Goal: Check status: Check status

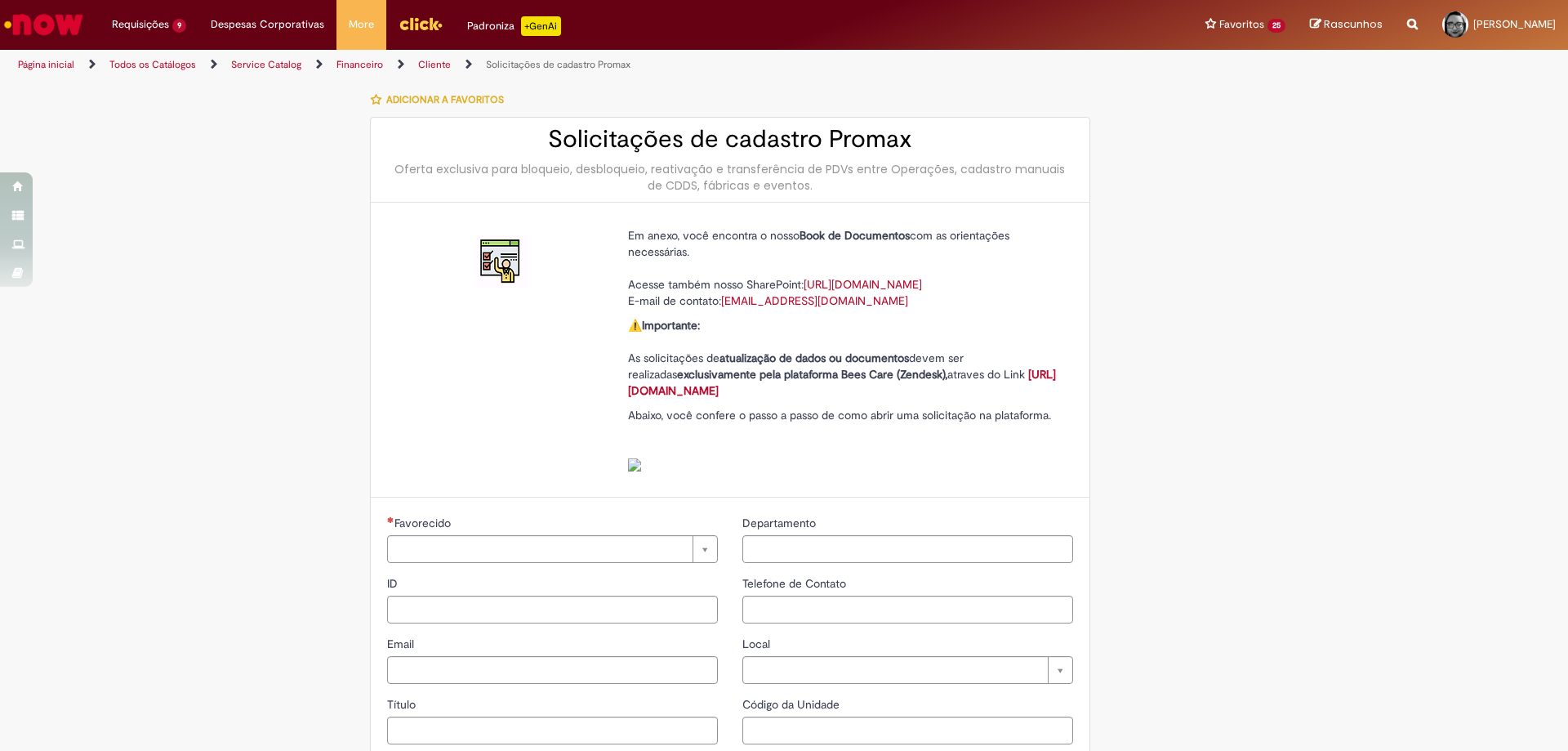
type input "********"
type input "**********"
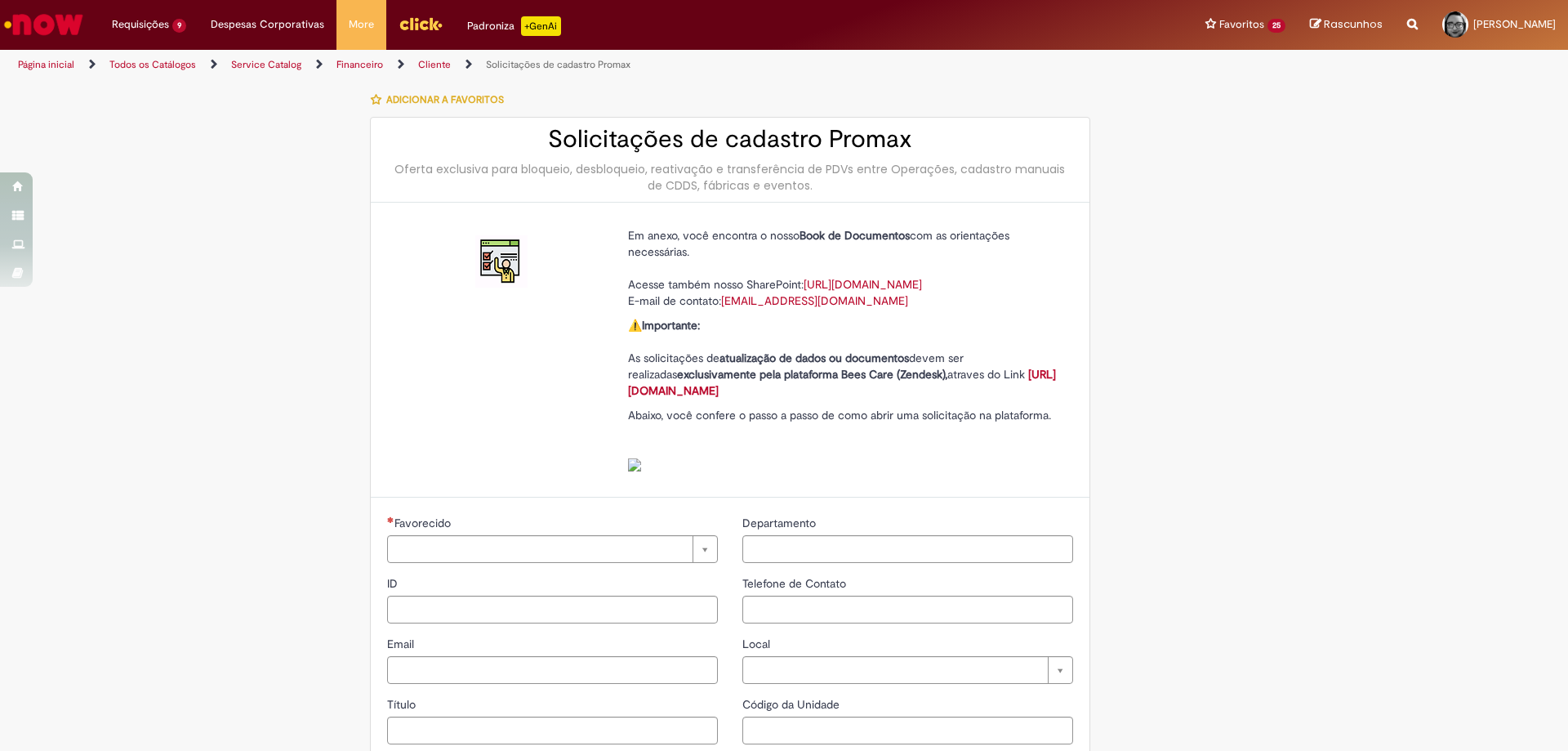
type input "****"
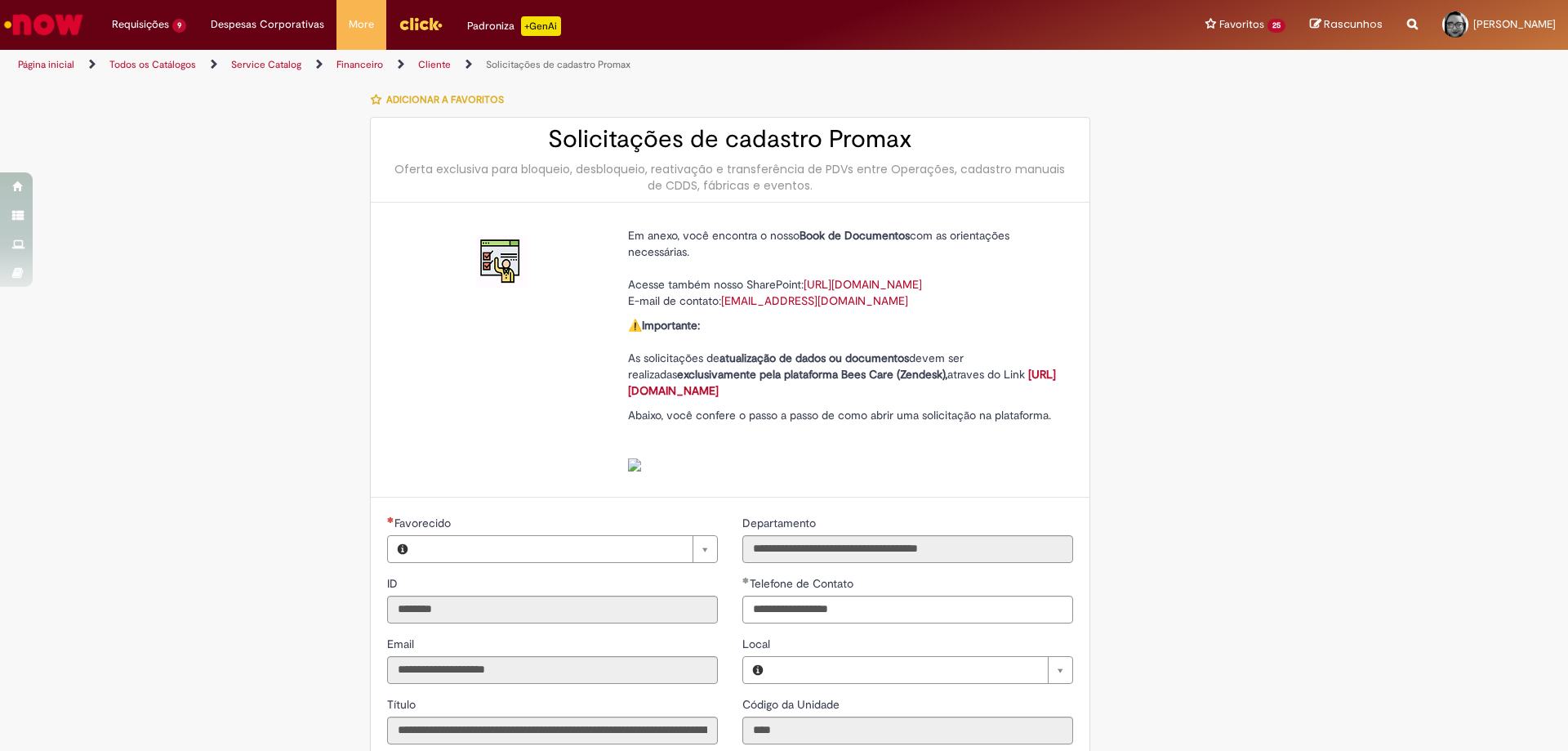
type input "**********"
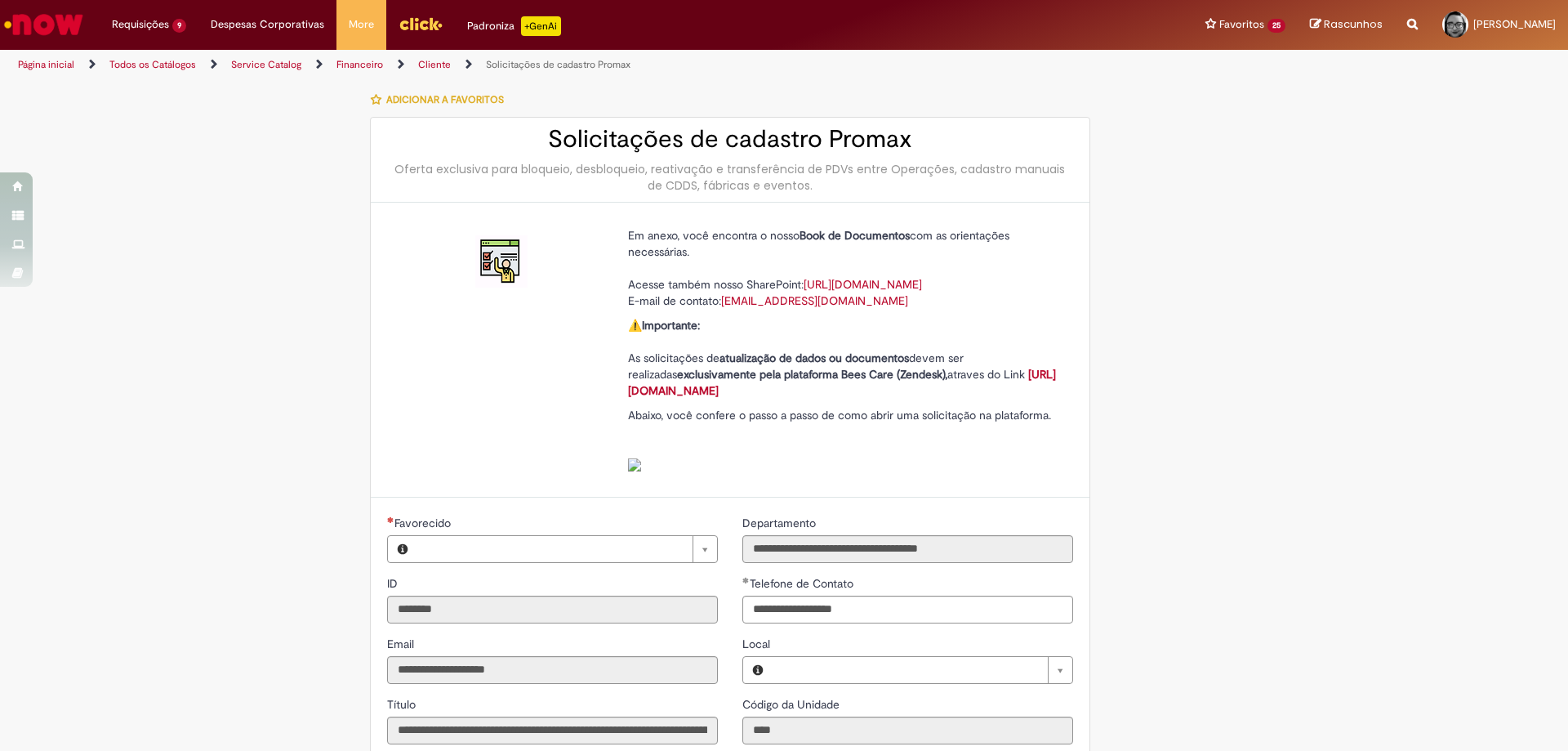
type input "**********"
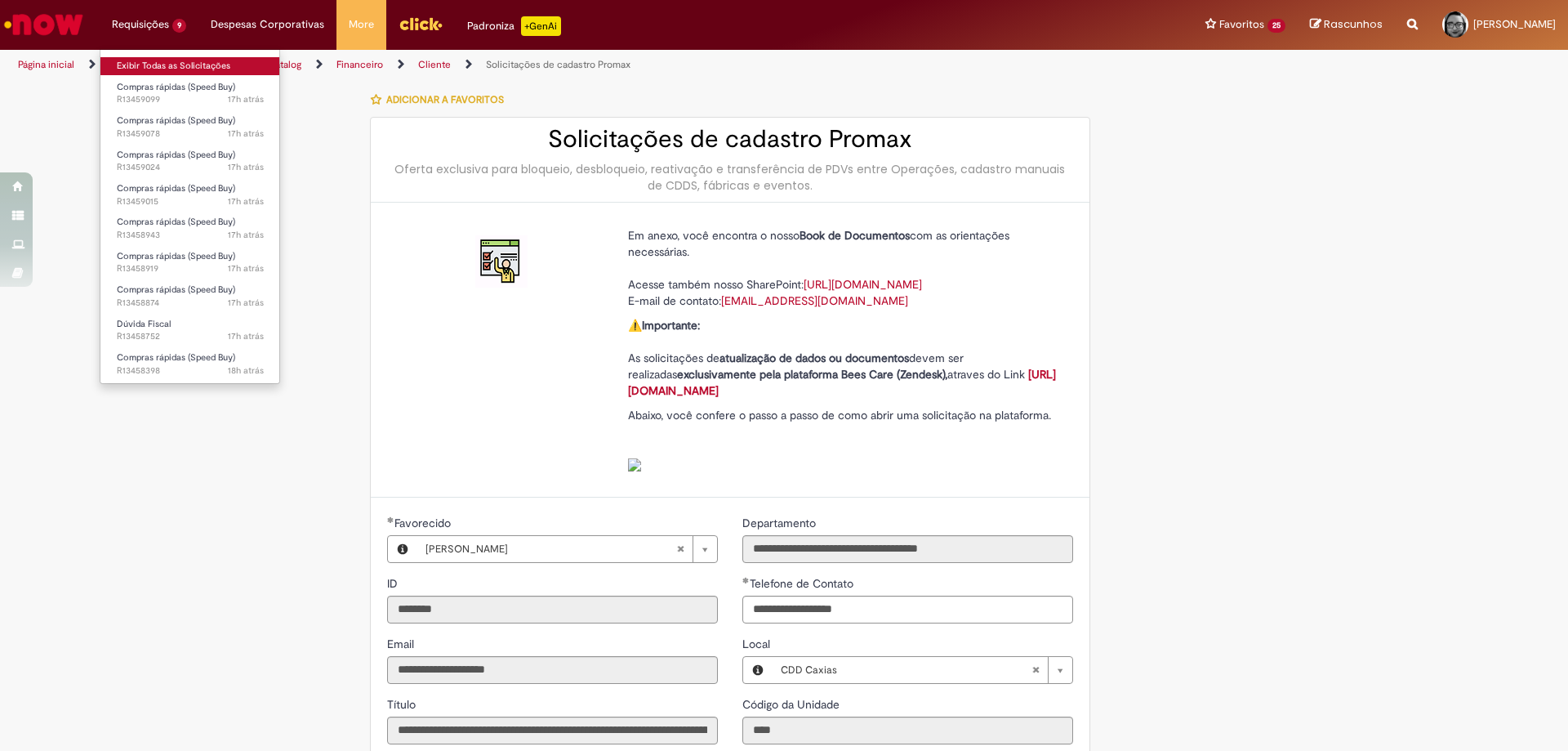
click at [157, 58] on link "Exibir Todas as Solicitações" at bounding box center [189, 66] width 179 height 18
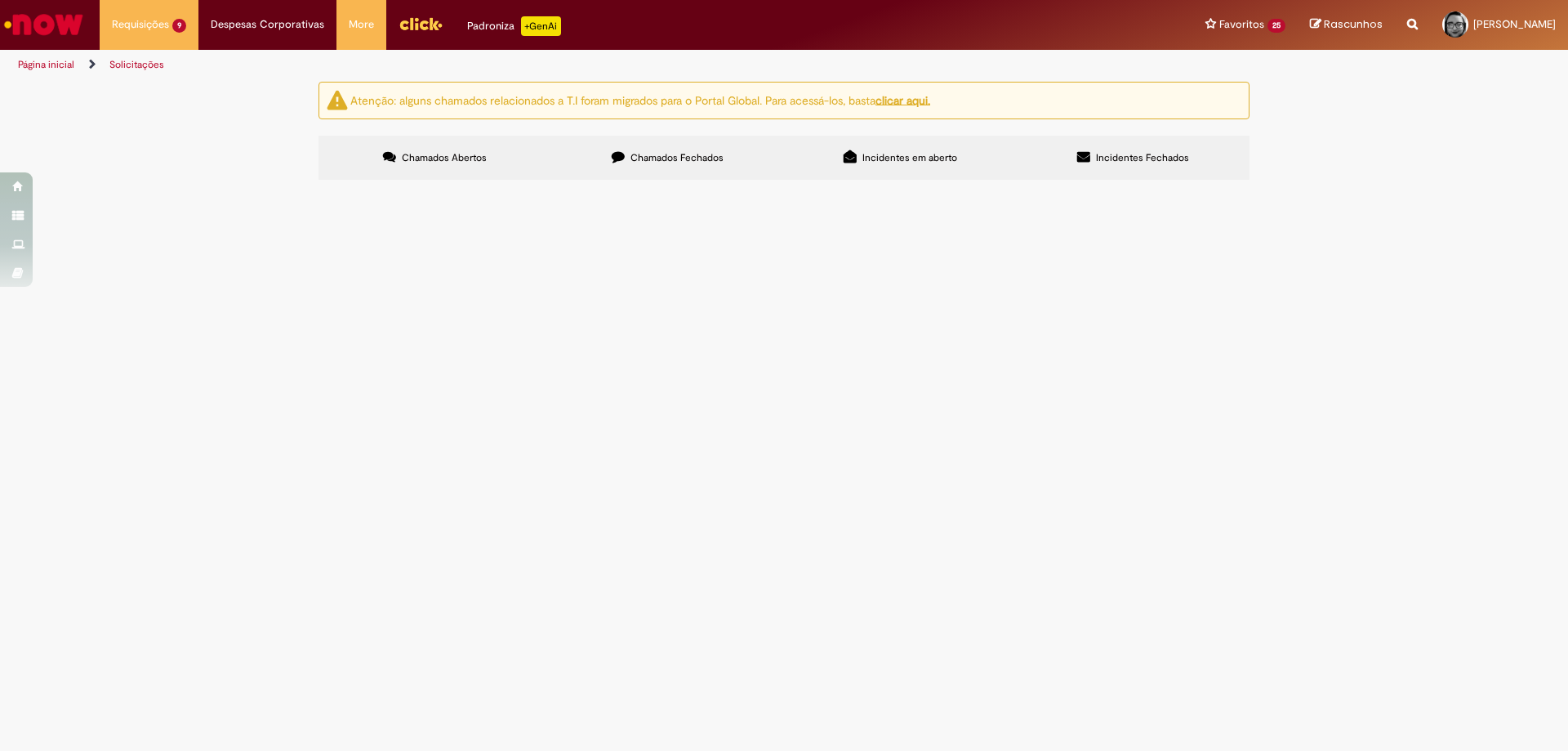
click at [0, 0] on span "Favor abrir pedido para fornecedor Café RN" at bounding box center [0, 0] width 0 height 0
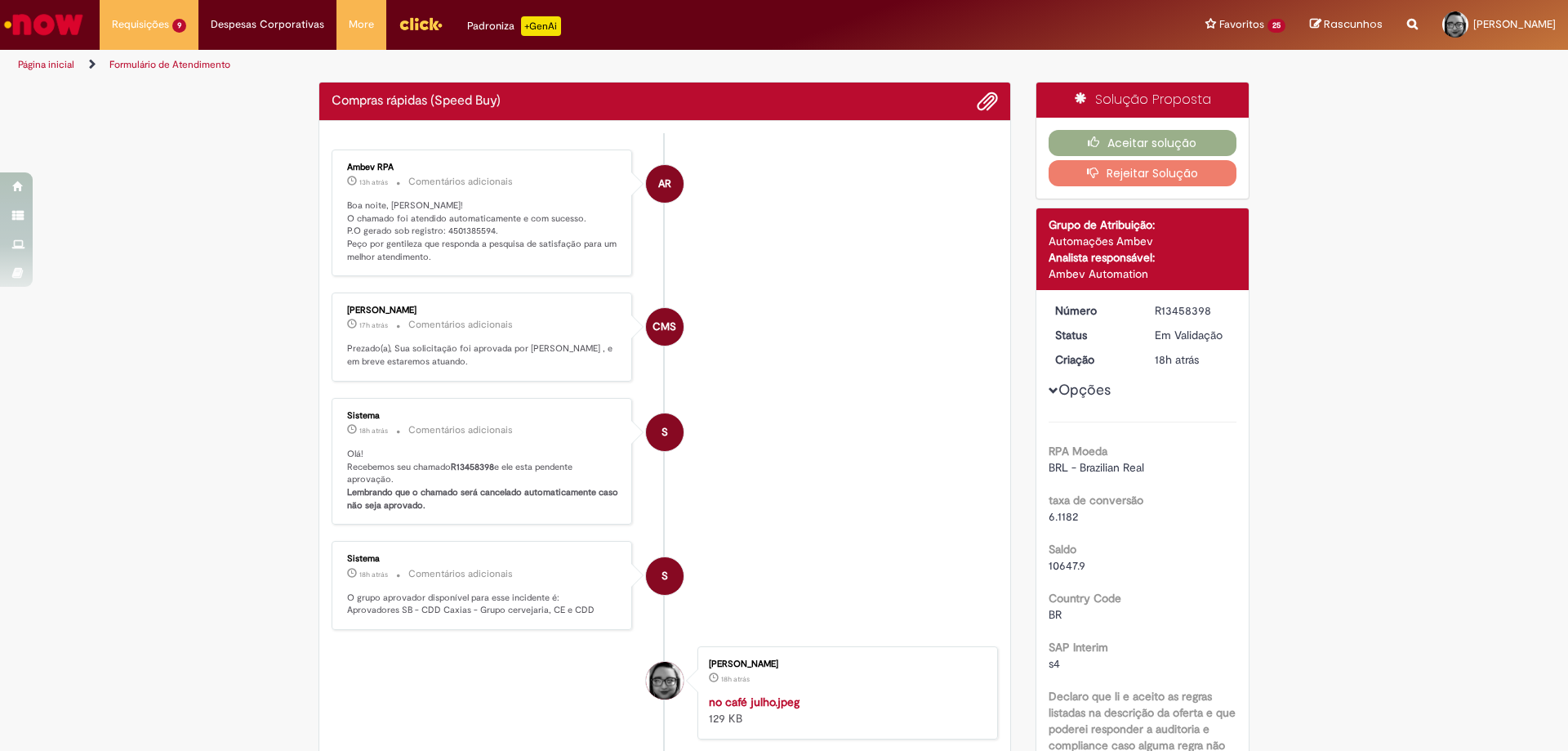
click at [470, 230] on ul "AR Ambev RPA 13h atrás 13 horas atrás Comentários adicionais Boa noite, [PERSON…" at bounding box center [665, 517] width 666 height 767
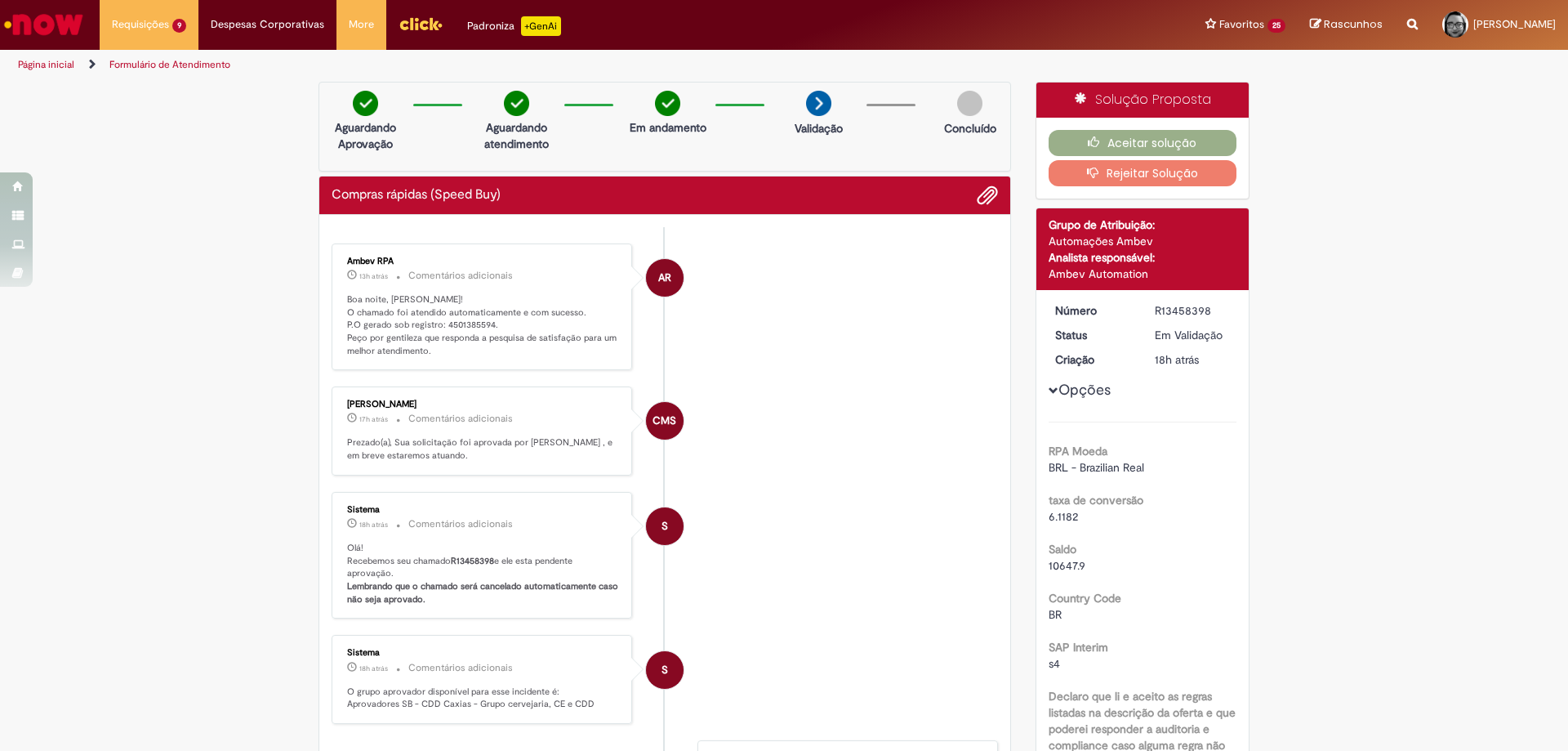
click at [470, 230] on ul "AR Ambev RPA 13h atrás 13 horas atrás Comentários adicionais Boa noite, [PERSON…" at bounding box center [665, 610] width 666 height 767
click at [471, 322] on p "Boa noite, [PERSON_NAME]! O chamado foi atendido automaticamente e com sucesso.…" at bounding box center [483, 325] width 272 height 64
copy p "P.O gerado sob registro: 4501385594."
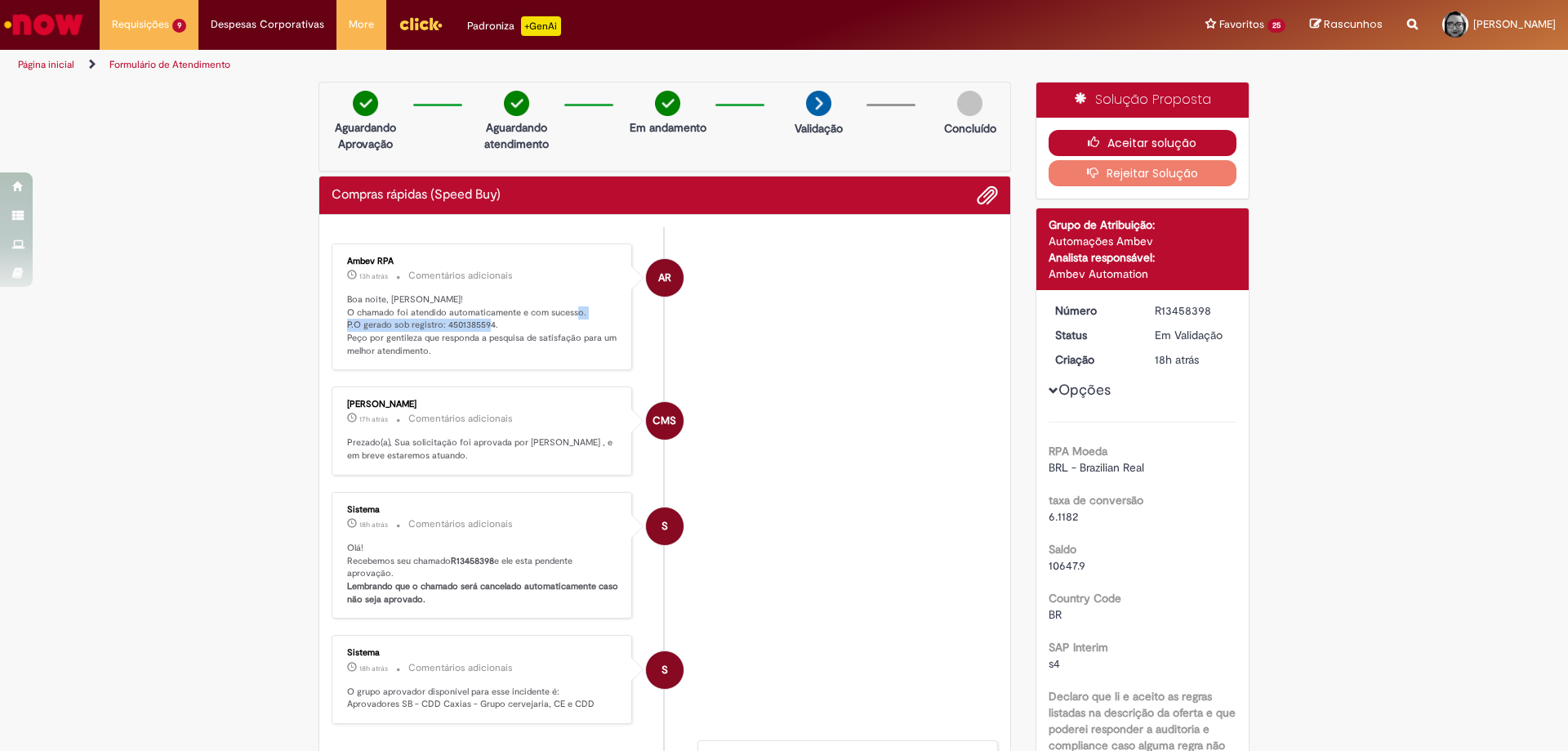
click at [1099, 143] on icon "button" at bounding box center [1097, 142] width 19 height 11
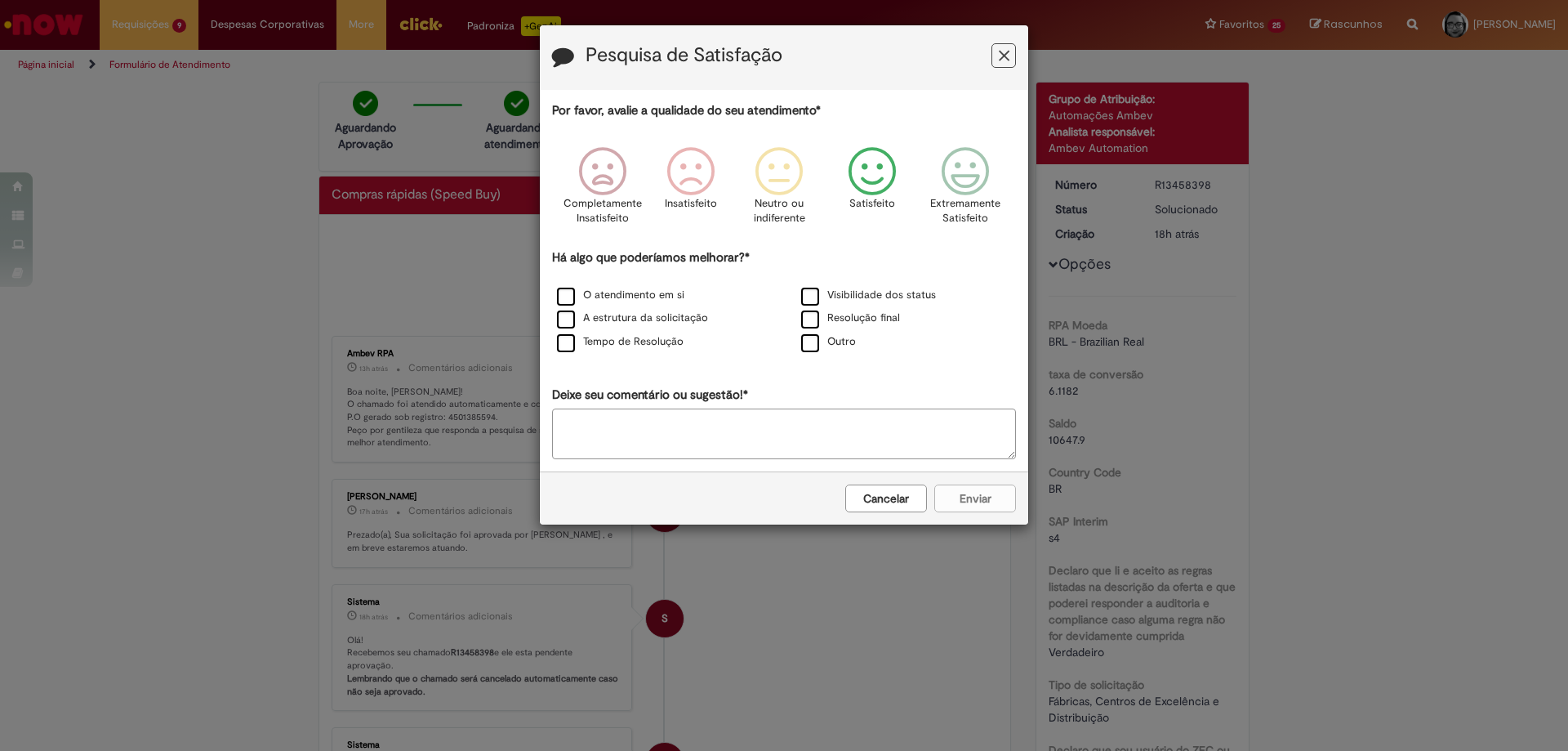
click at [885, 183] on icon "Feedback" at bounding box center [872, 171] width 62 height 49
click at [669, 292] on label "O atendimento em si" at bounding box center [620, 295] width 128 height 16
click at [963, 500] on button "Enviar" at bounding box center [975, 498] width 82 height 28
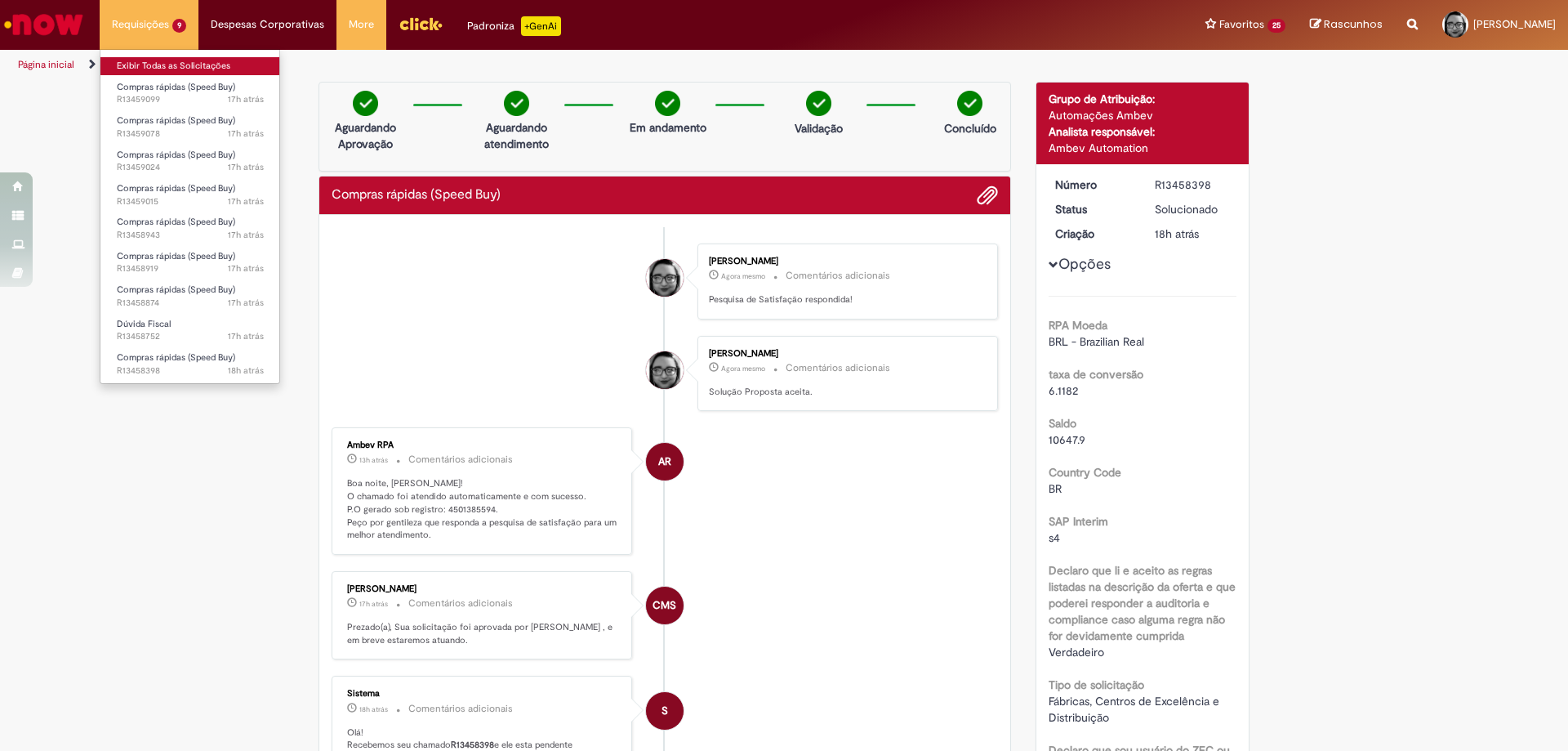
click at [133, 62] on link "Exibir Todas as Solicitações" at bounding box center [189, 66] width 179 height 18
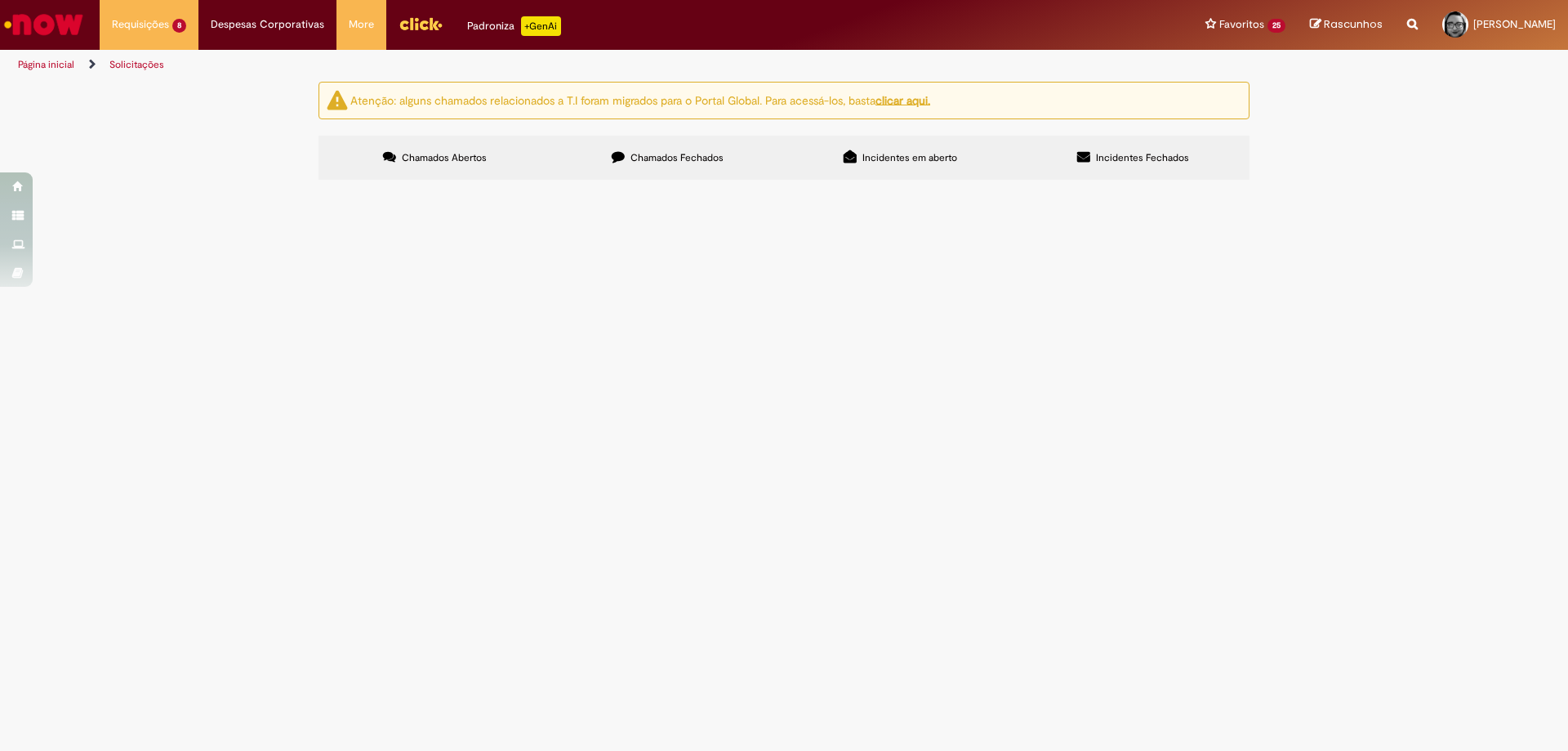
click at [0, 0] on span "Favor abrir chamado para fornecedor CIIE Caxias - detalhamento [DATE]" at bounding box center [0, 0] width 0 height 0
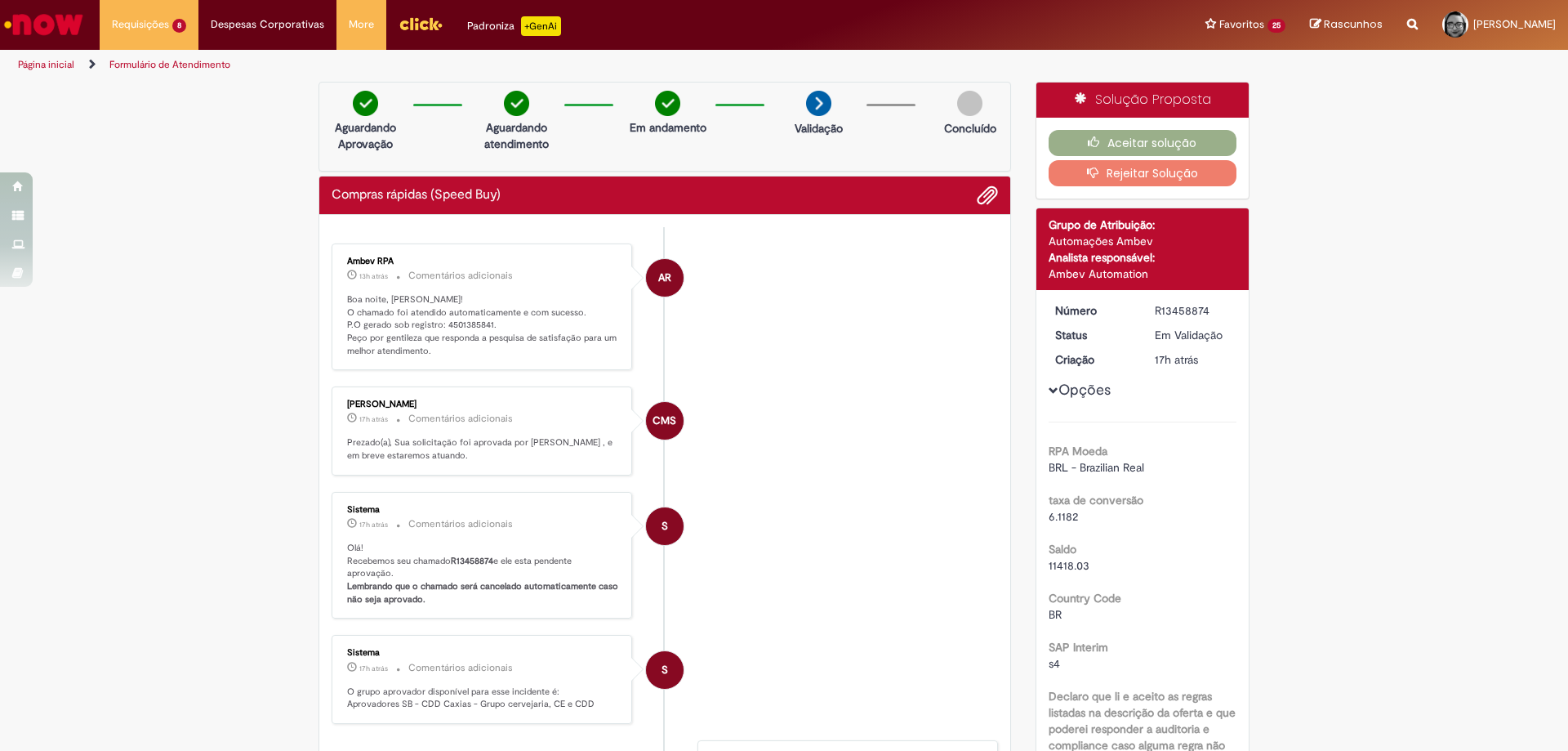
click at [470, 324] on p "Boa noite, [PERSON_NAME]! O chamado foi atendido automaticamente e com sucesso.…" at bounding box center [483, 325] width 272 height 64
copy p "4501385841"
click at [1135, 144] on button "Aceitar solução" at bounding box center [1142, 142] width 188 height 26
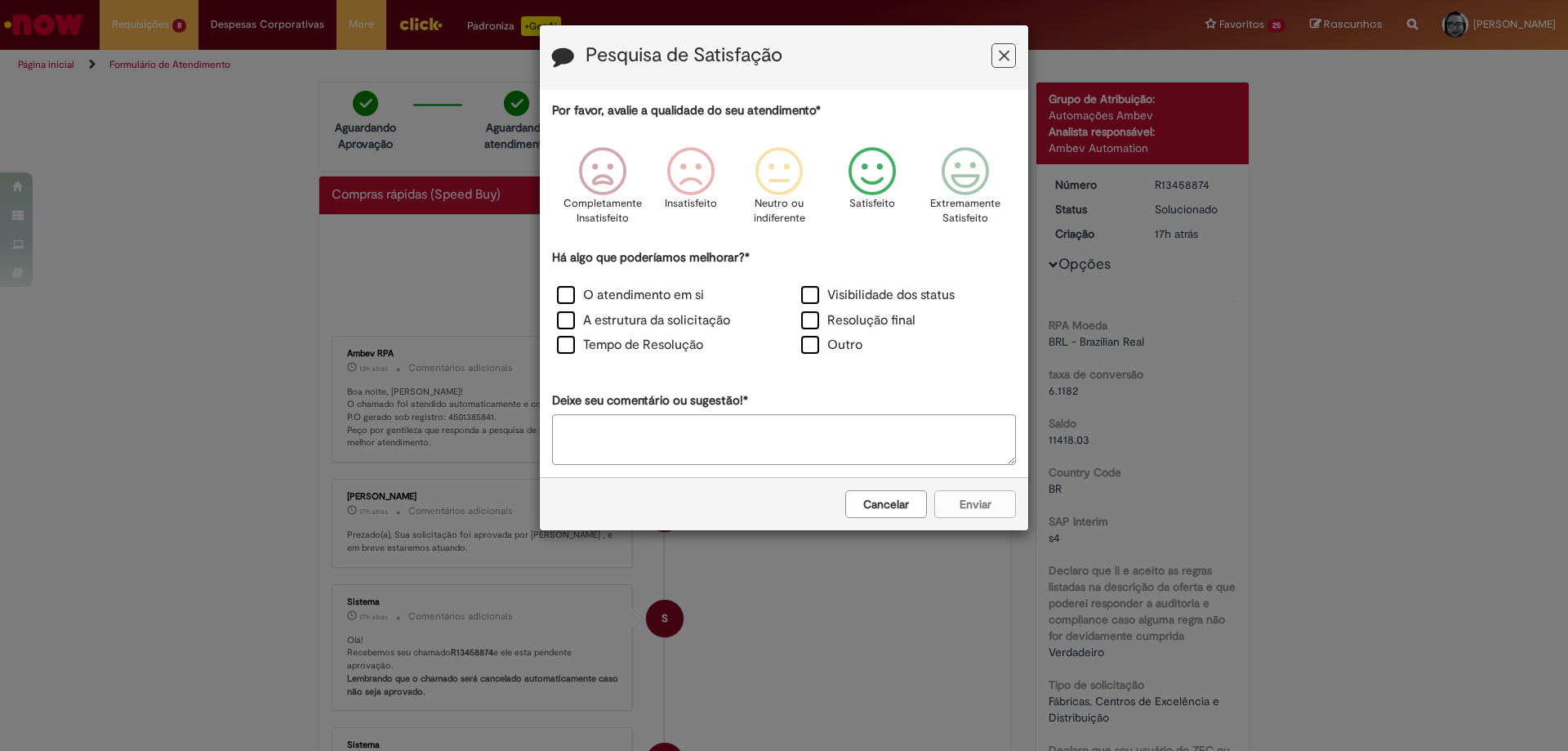
click at [882, 180] on icon "Feedback" at bounding box center [872, 171] width 62 height 49
click at [606, 297] on label "O atendimento em si" at bounding box center [631, 295] width 147 height 18
click at [967, 508] on button "Enviar" at bounding box center [975, 504] width 82 height 28
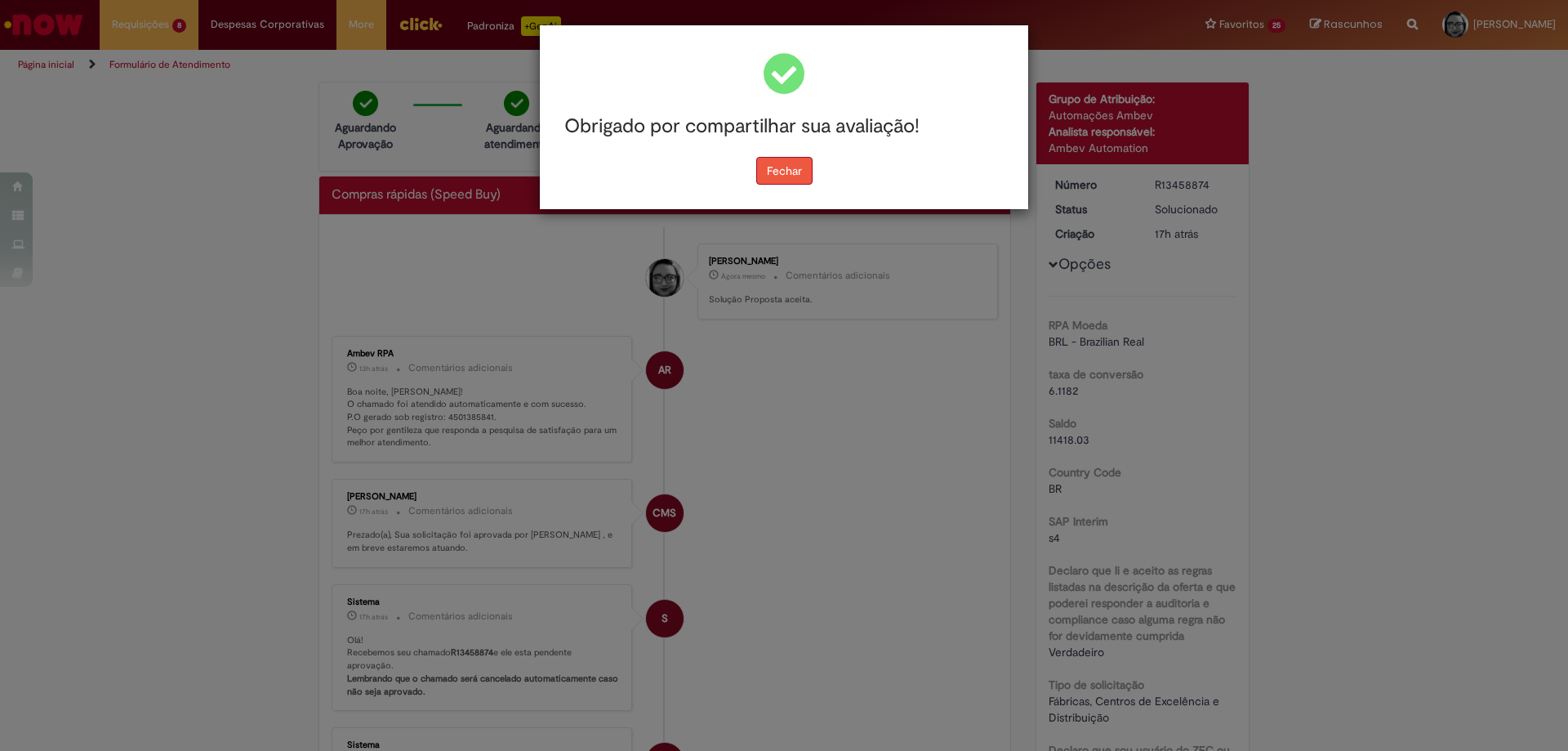
click at [782, 169] on button "Fechar" at bounding box center [784, 171] width 56 height 28
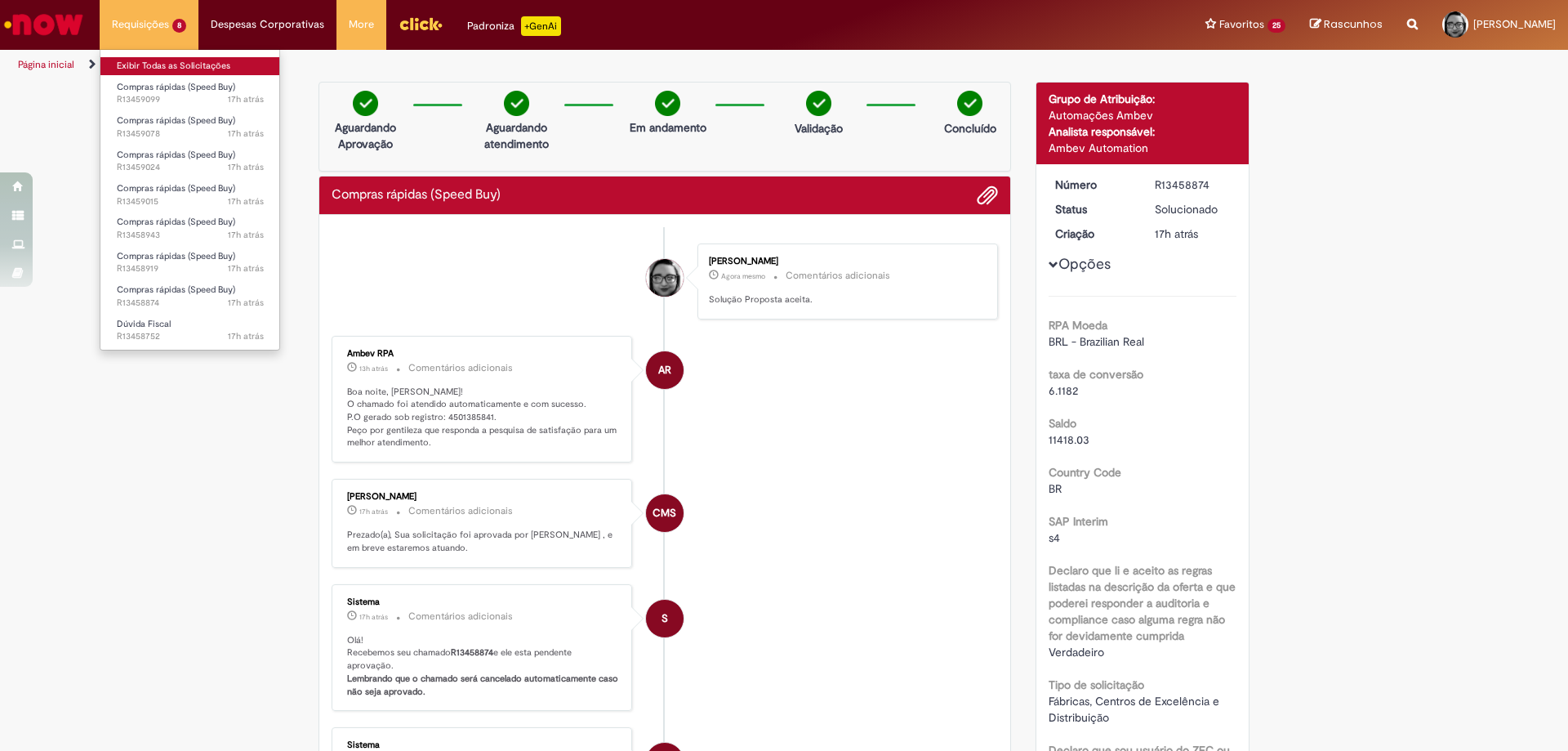
click at [165, 63] on link "Exibir Todas as Solicitações" at bounding box center [189, 66] width 179 height 18
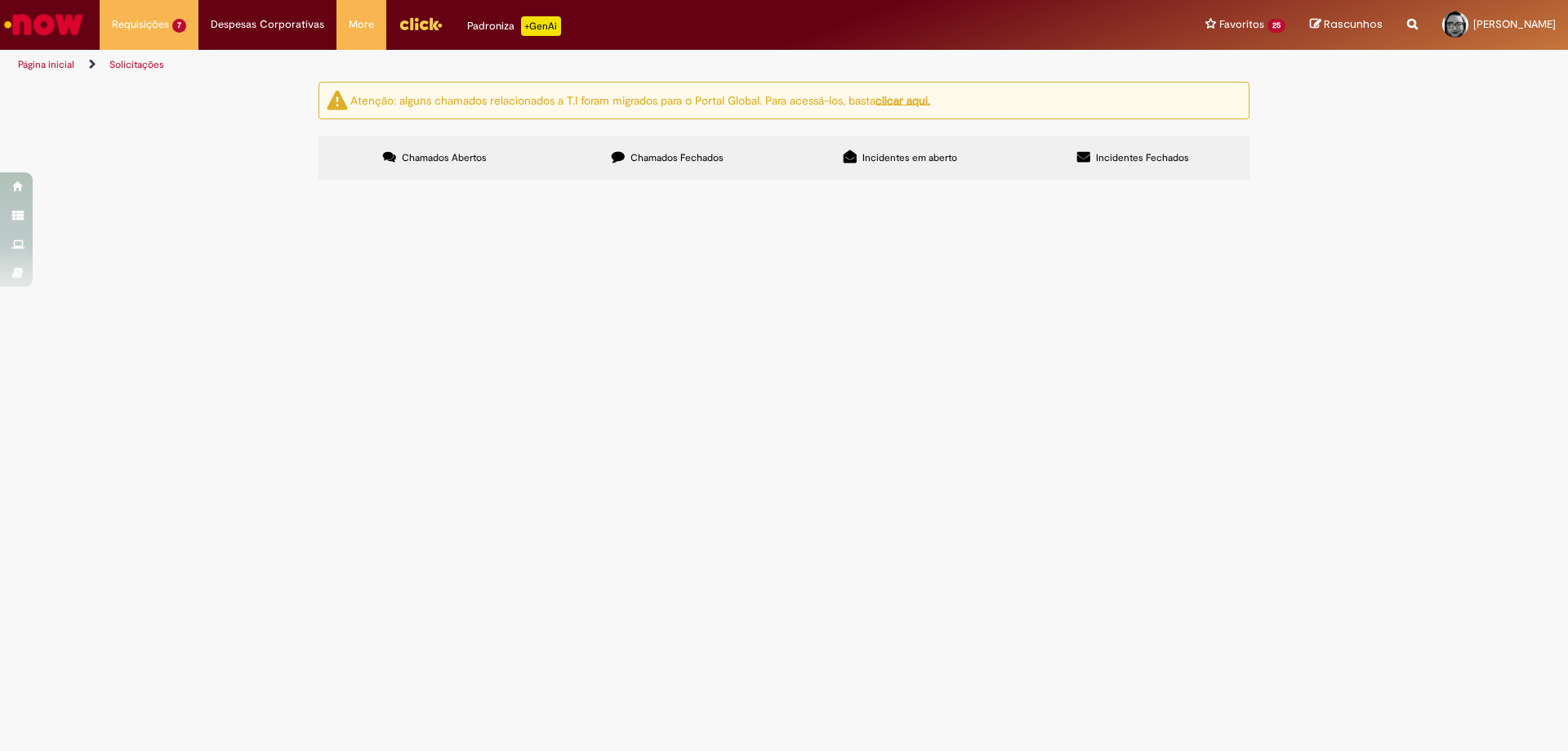
click at [0, 0] on span "Favor abrir chamado para fornecedor - CIEE - Caxias - [DATE]" at bounding box center [0, 0] width 0 height 0
click at [0, 0] on span "R13458919" at bounding box center [0, 0] width 0 height 0
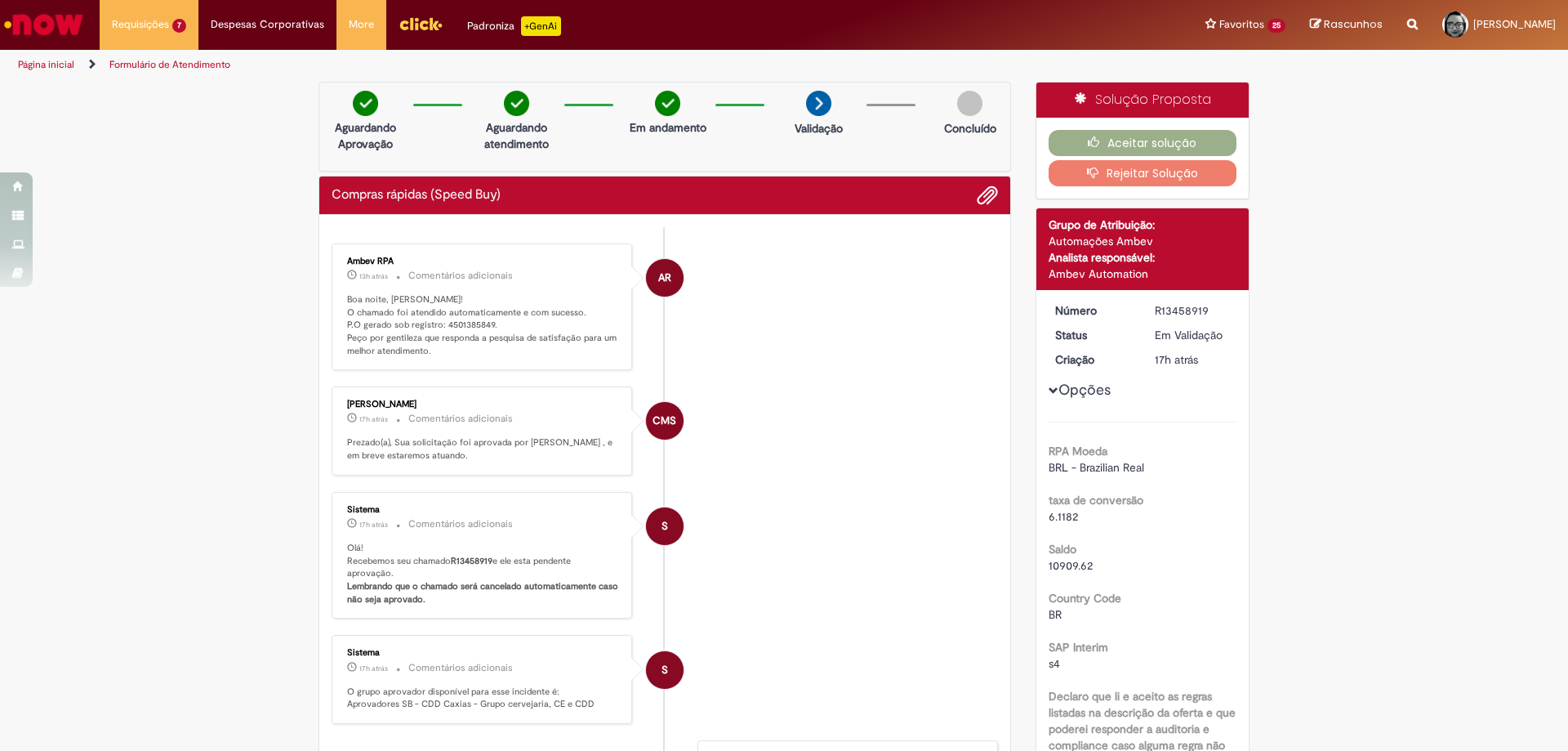
drag, startPoint x: 489, startPoint y: 231, endPoint x: 359, endPoint y: 229, distance: 130.0
click at [359, 229] on ul "AR Ambev RPA 13h atrás 13 horas atrás Comentários adicionais Boa noite, [PERSON…" at bounding box center [665, 610] width 666 height 767
drag, startPoint x: 488, startPoint y: 324, endPoint x: 330, endPoint y: 320, distance: 158.1
click at [336, 320] on div "Ambev RPA 13h atrás 13 horas atrás Comentários adicionais Boa noite, [PERSON_NA…" at bounding box center [482, 307] width 290 height 118
copy p "P.O gerado sob registro: 4501385849."
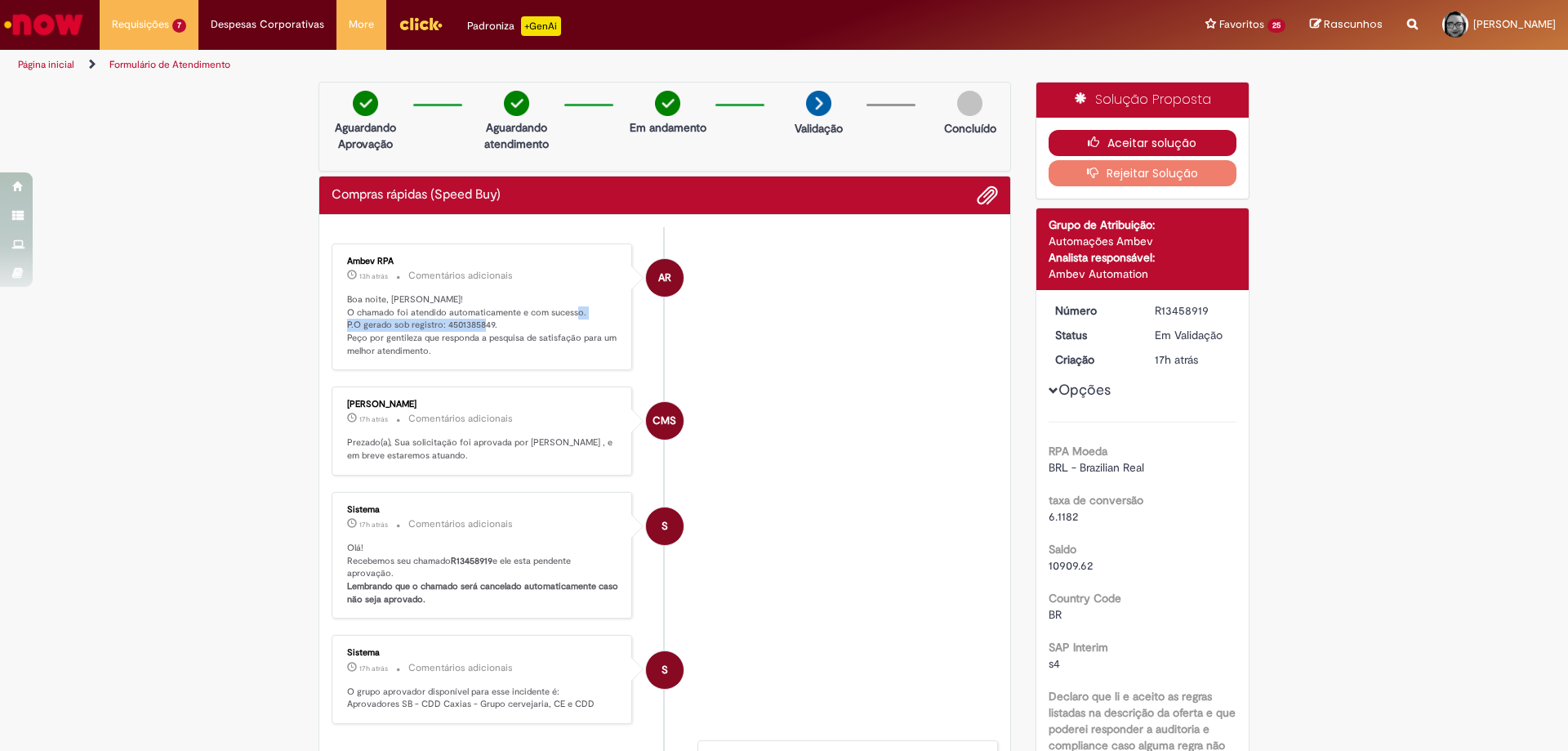
click at [1096, 143] on icon "button" at bounding box center [1097, 142] width 19 height 11
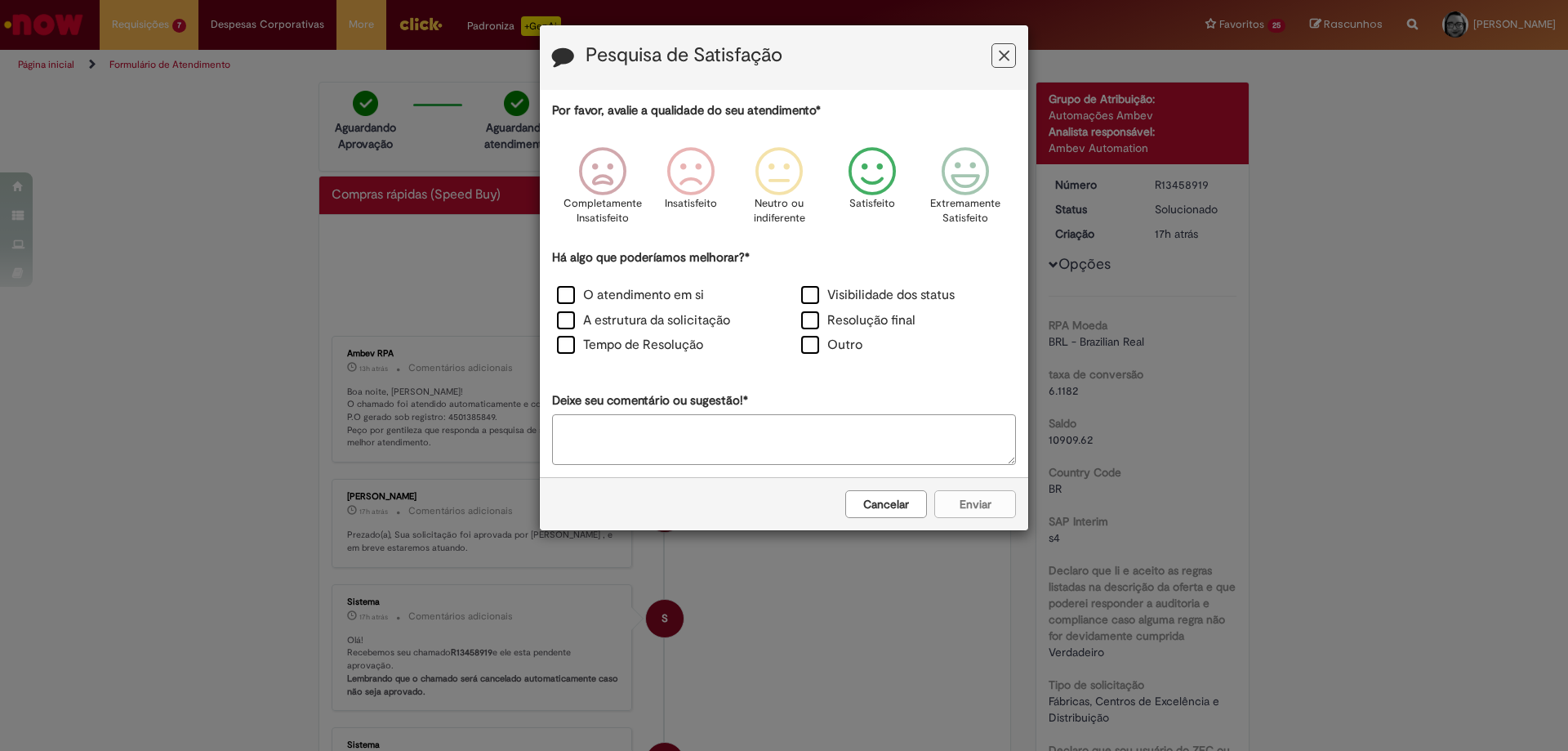
click at [855, 179] on icon "Feedback" at bounding box center [872, 171] width 62 height 49
click at [561, 291] on label "O atendimento em si" at bounding box center [631, 295] width 147 height 18
click at [957, 496] on button "Enviar" at bounding box center [975, 504] width 82 height 28
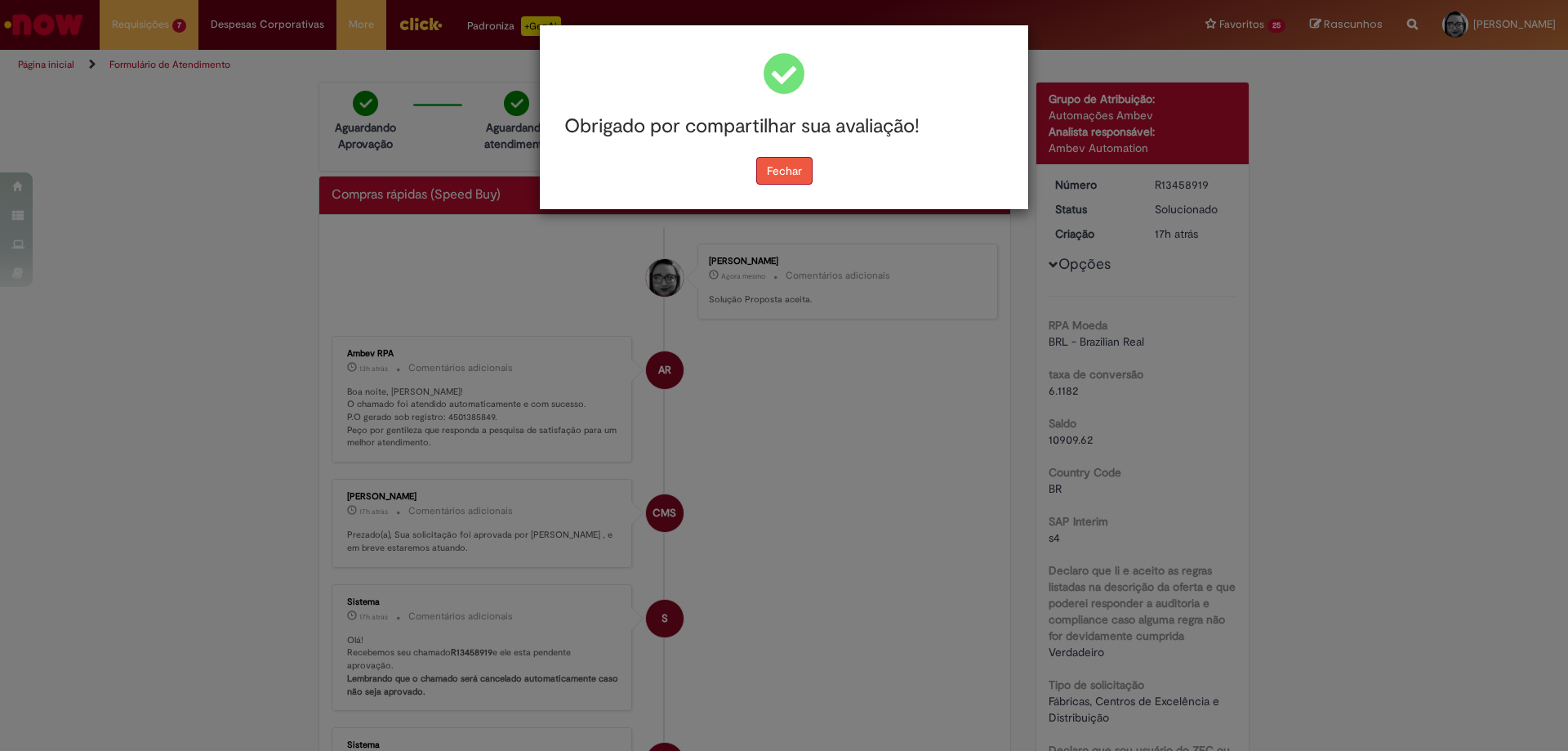
click at [797, 168] on button "Fechar" at bounding box center [784, 171] width 56 height 28
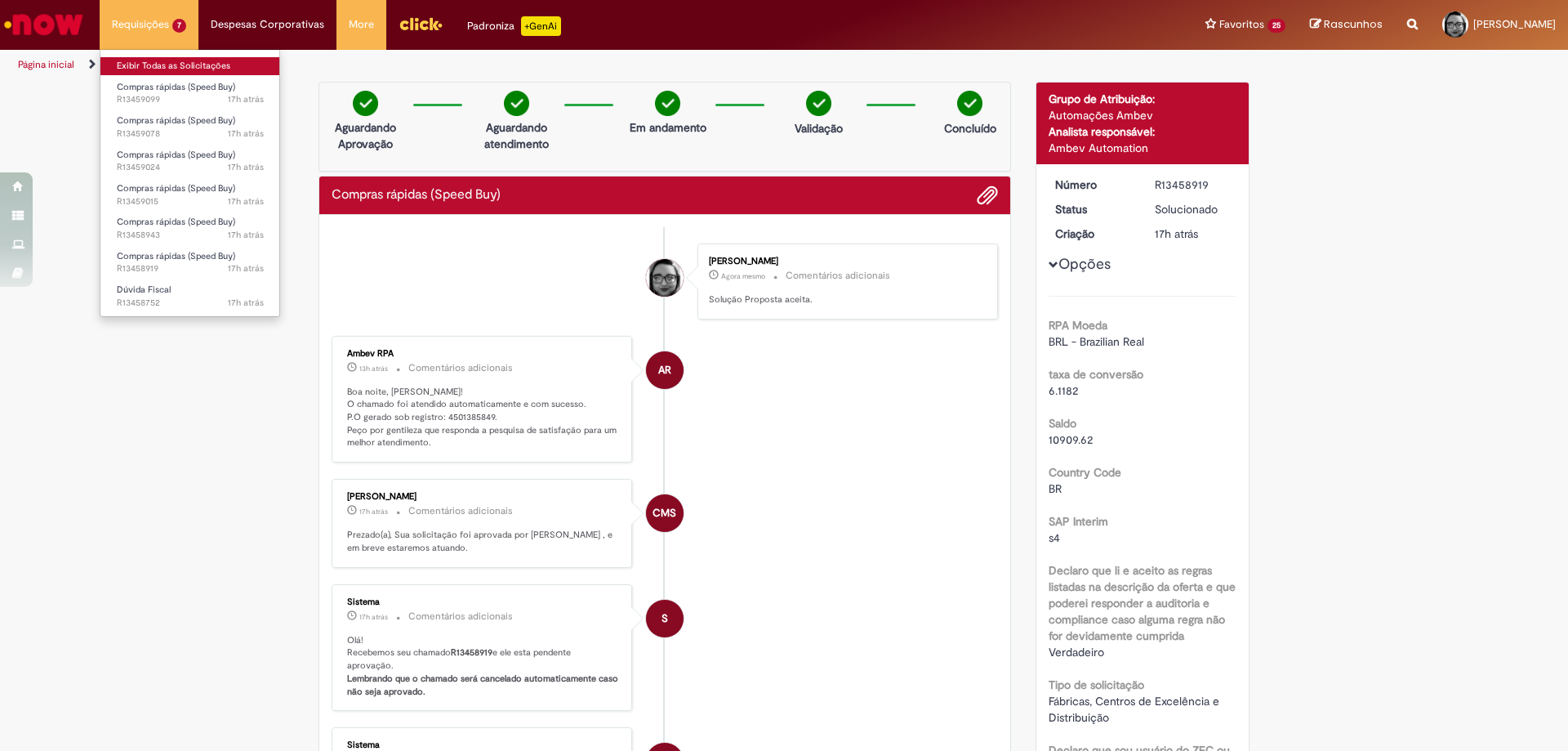
click at [145, 61] on link "Exibir Todas as Solicitações" at bounding box center [189, 66] width 179 height 18
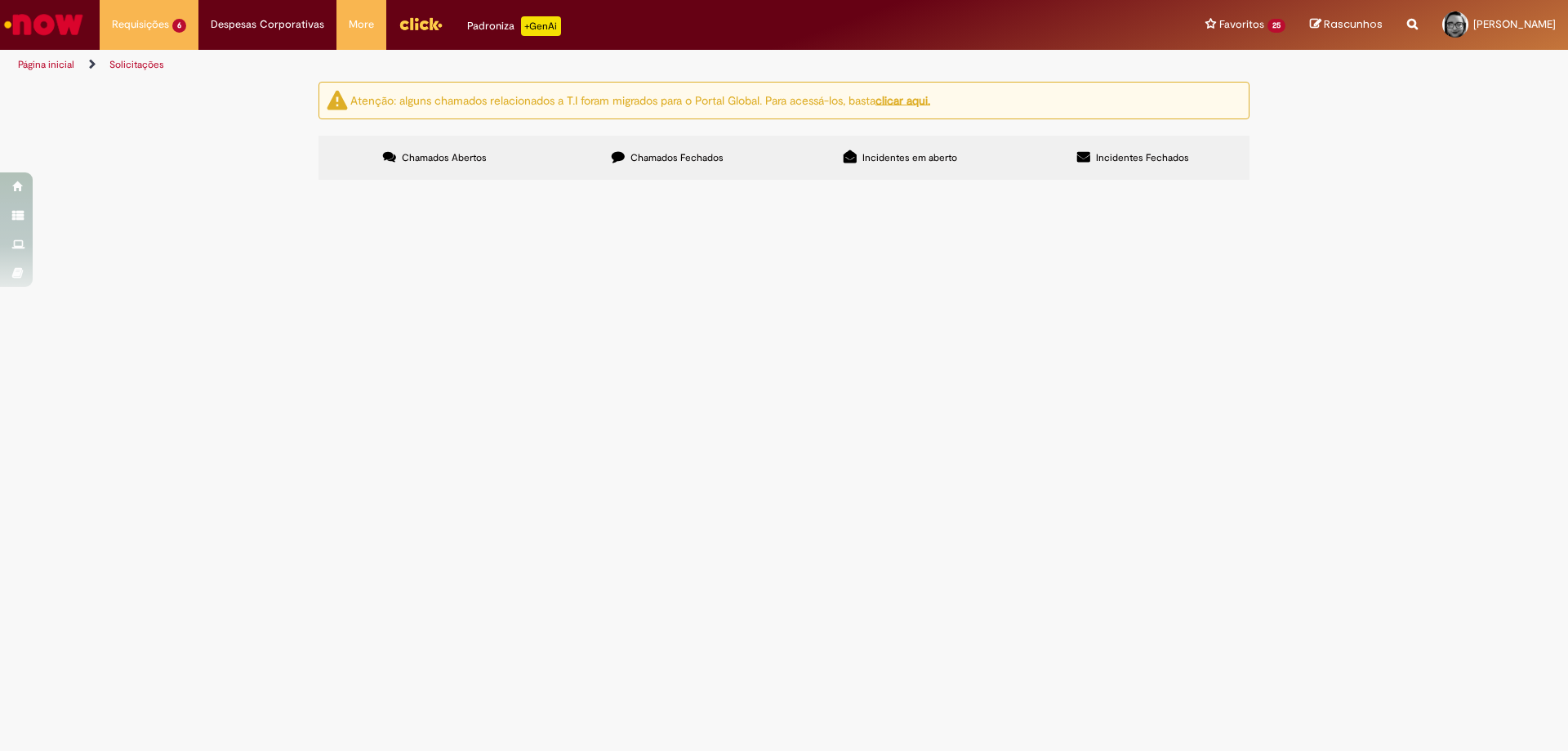
click at [0, 0] on span "Favor abrir chamando para fornecedor CIEE - Caxias - [DATE]" at bounding box center [0, 0] width 0 height 0
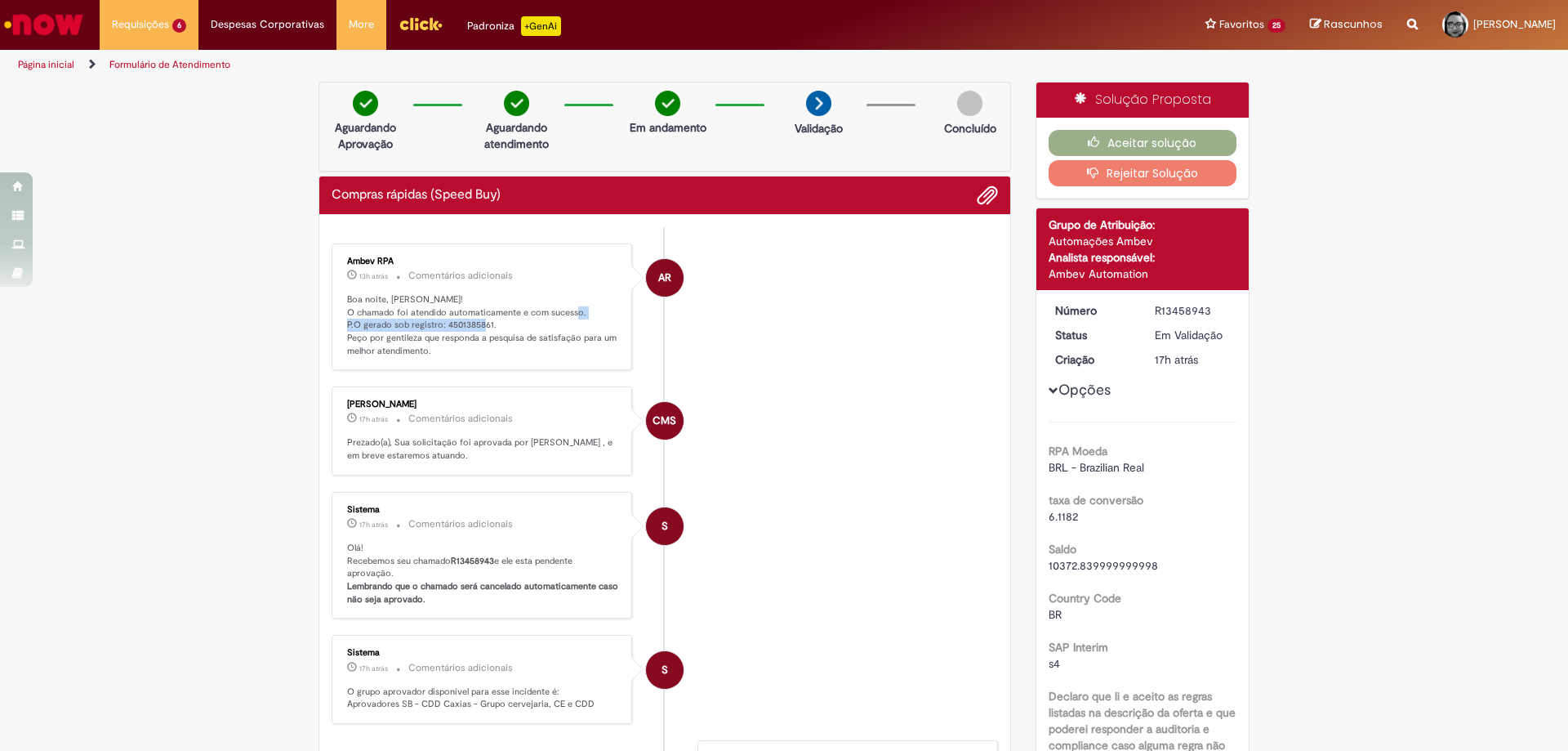
drag, startPoint x: 488, startPoint y: 321, endPoint x: 338, endPoint y: 324, distance: 150.0
click at [338, 324] on div "Ambev RPA 13h atrás 13 horas atrás Comentários adicionais Boa noite, [PERSON_NA…" at bounding box center [482, 307] width 290 height 118
copy p "P.O gerado sob registro: 4501385861."
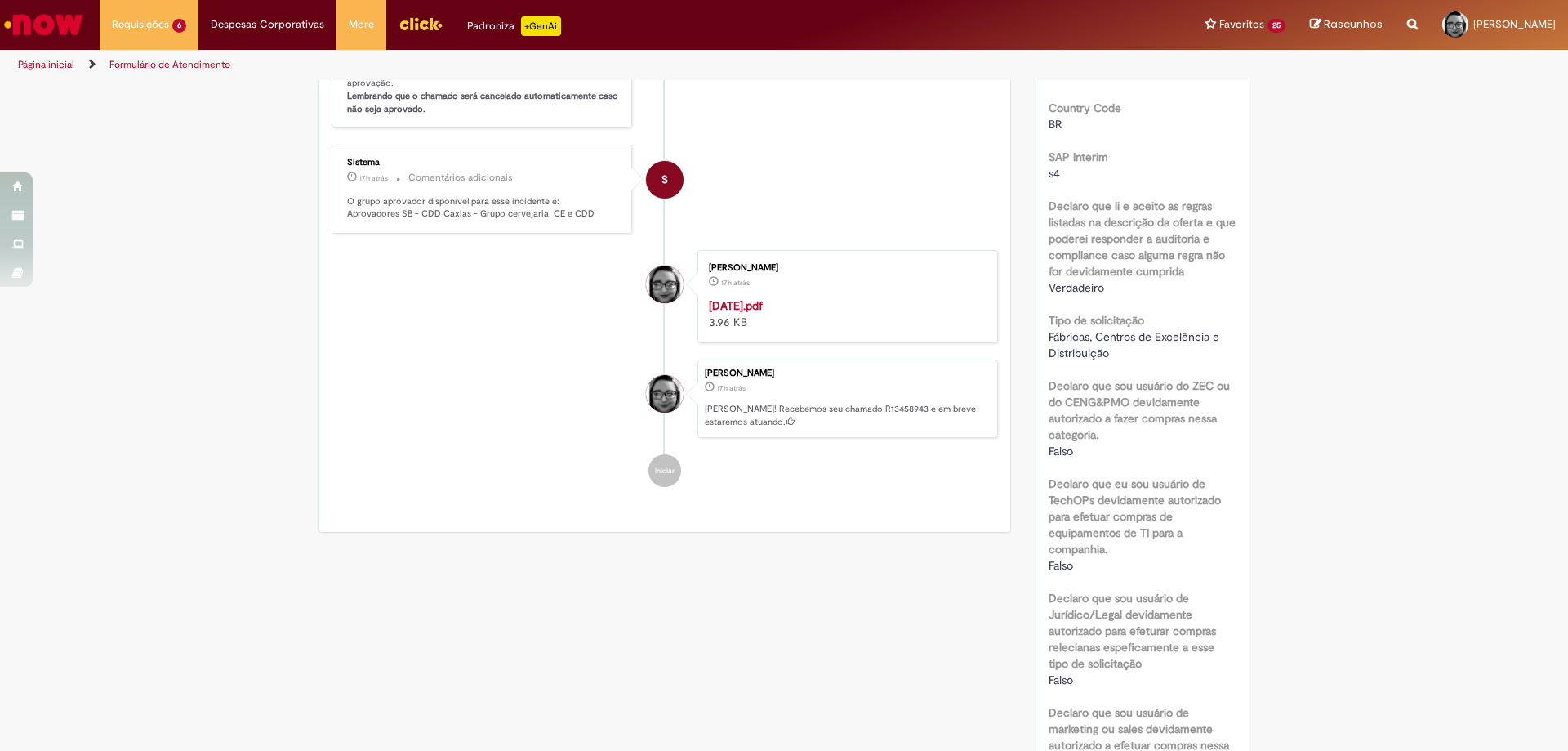
scroll to position [164, 0]
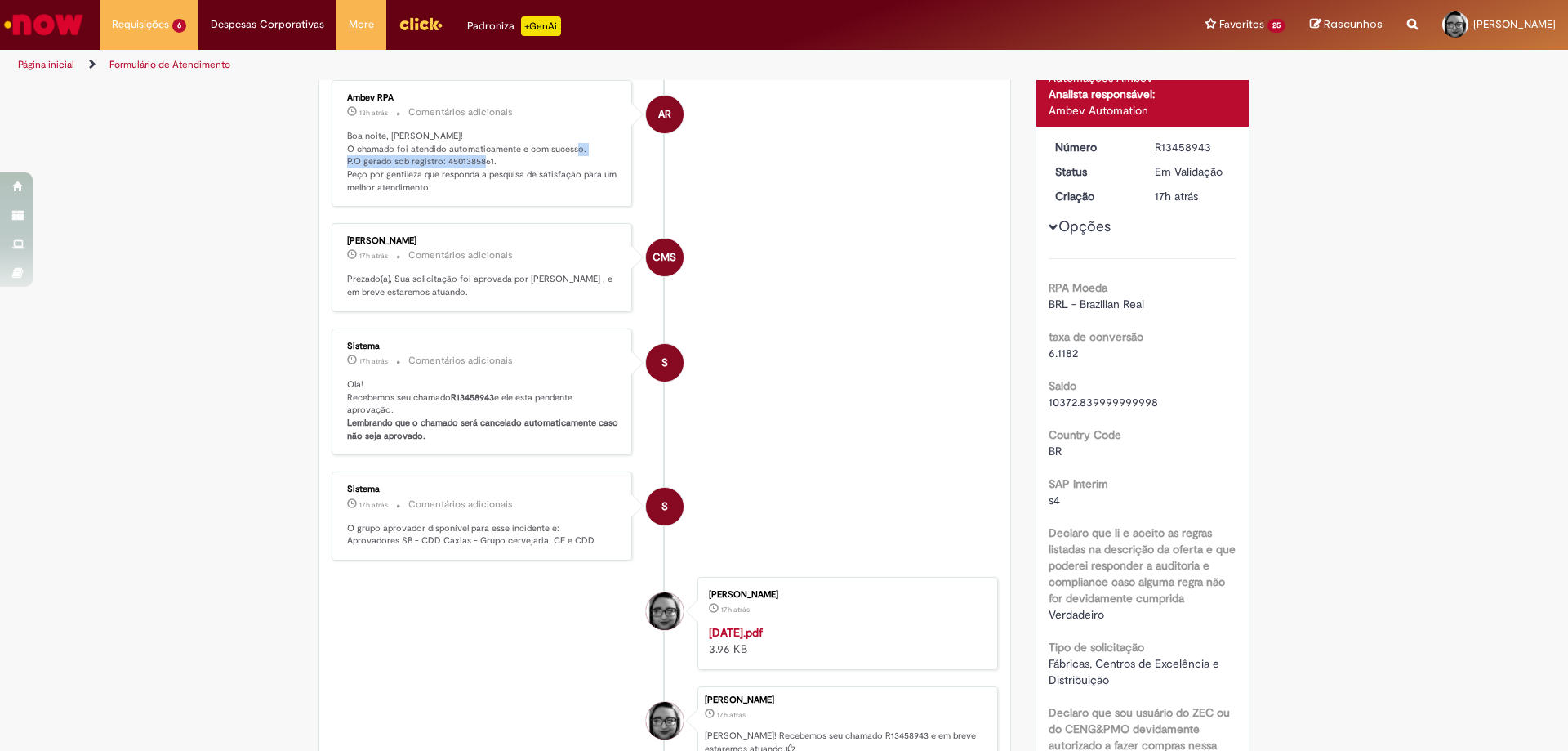
copy p "P.O gerado sob registro: 4501385861."
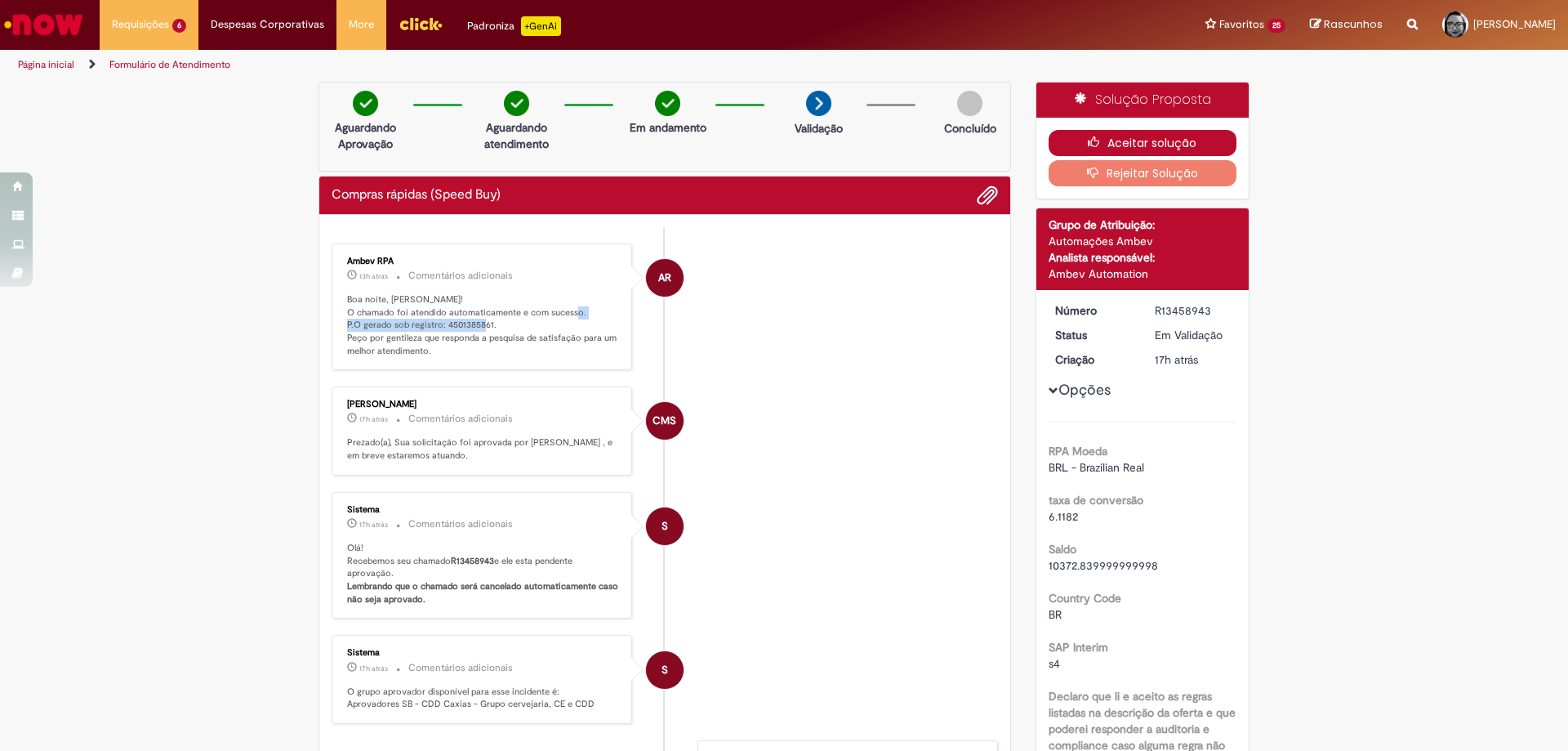
click at [1172, 143] on button "Aceitar solução" at bounding box center [1142, 142] width 188 height 26
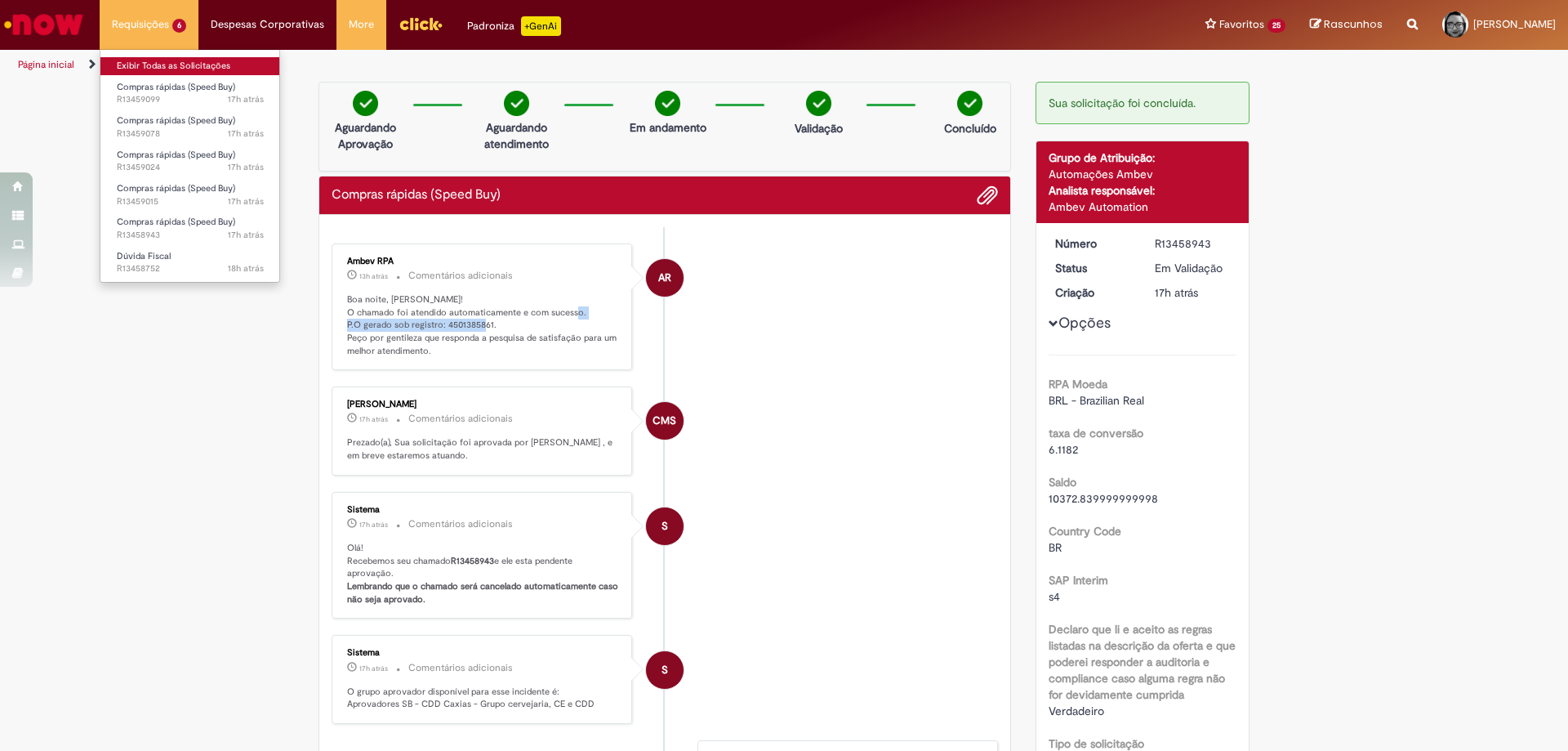
click at [154, 63] on link "Exibir Todas as Solicitações" at bounding box center [189, 66] width 179 height 18
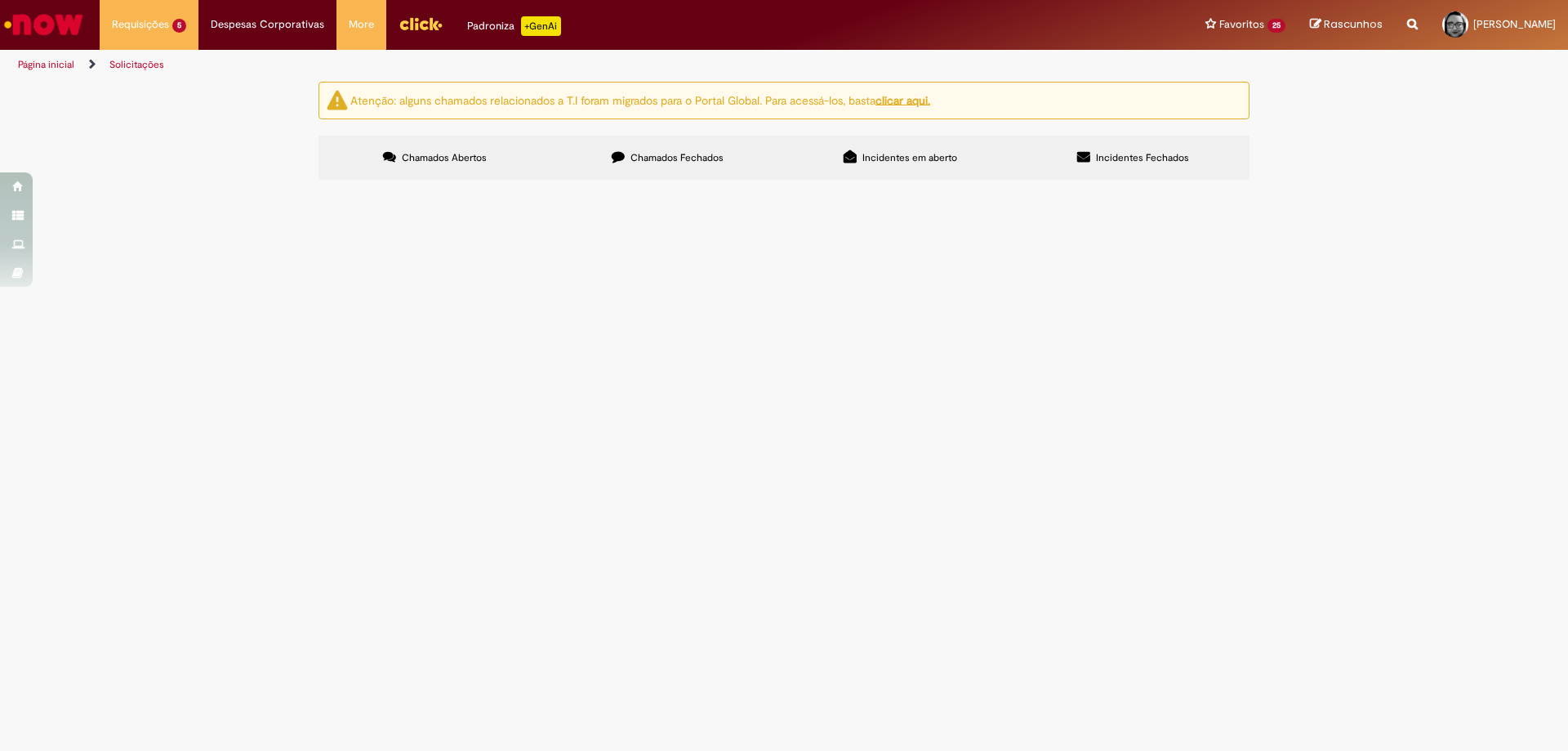
click at [0, 0] on span "Favor abrir pedido fornecedor - CIEE Caxias - detalhamento [DATE]" at bounding box center [0, 0] width 0 height 0
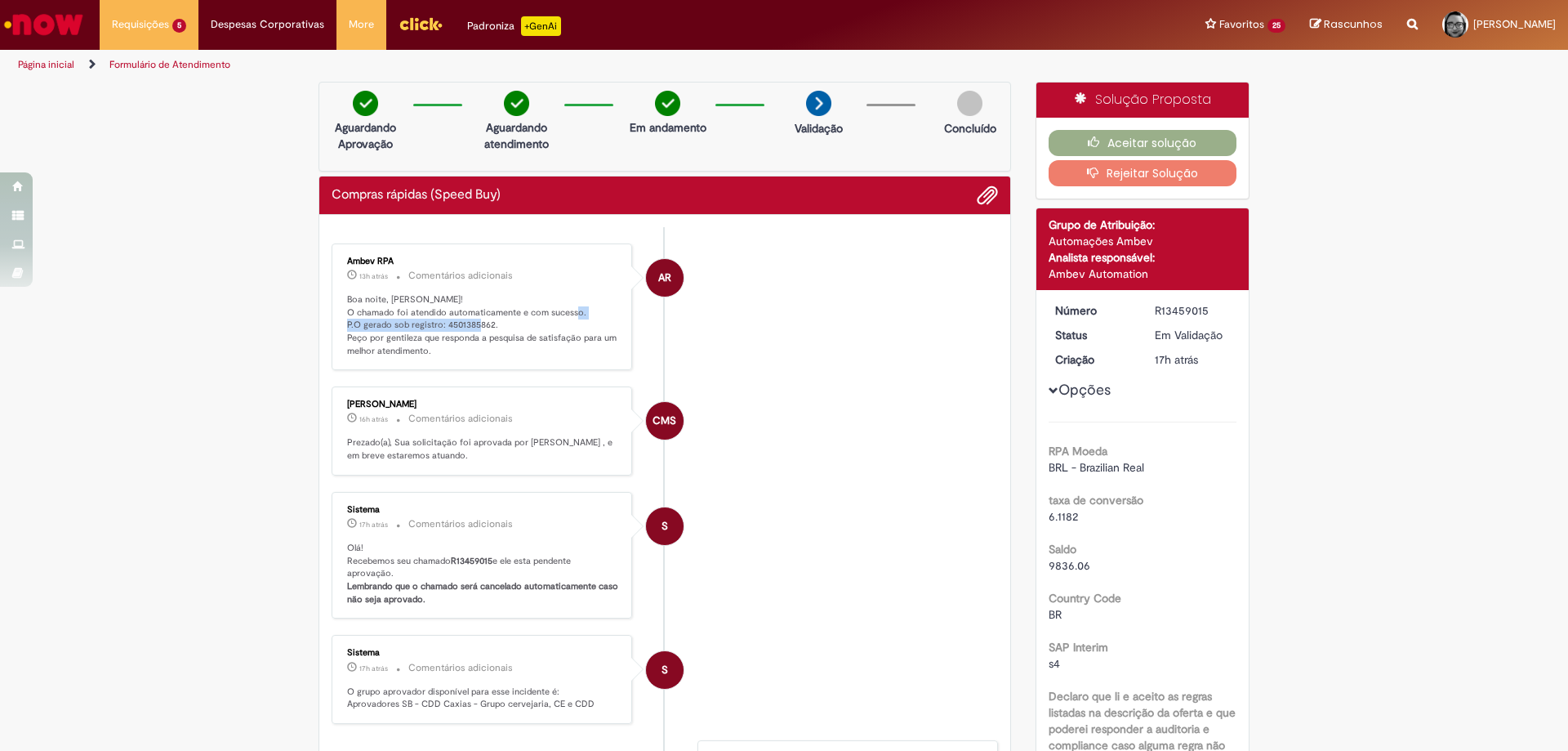
drag, startPoint x: 487, startPoint y: 325, endPoint x: 335, endPoint y: 324, distance: 152.0
click at [336, 324] on div "Ambev RPA 13h atrás 13 horas atrás Comentários adicionais Boa noite, [PERSON_NA…" at bounding box center [482, 307] width 290 height 118
copy p "P.O gerado sob registro: 4501385862"
click at [1148, 142] on button "Aceitar solução" at bounding box center [1142, 142] width 188 height 26
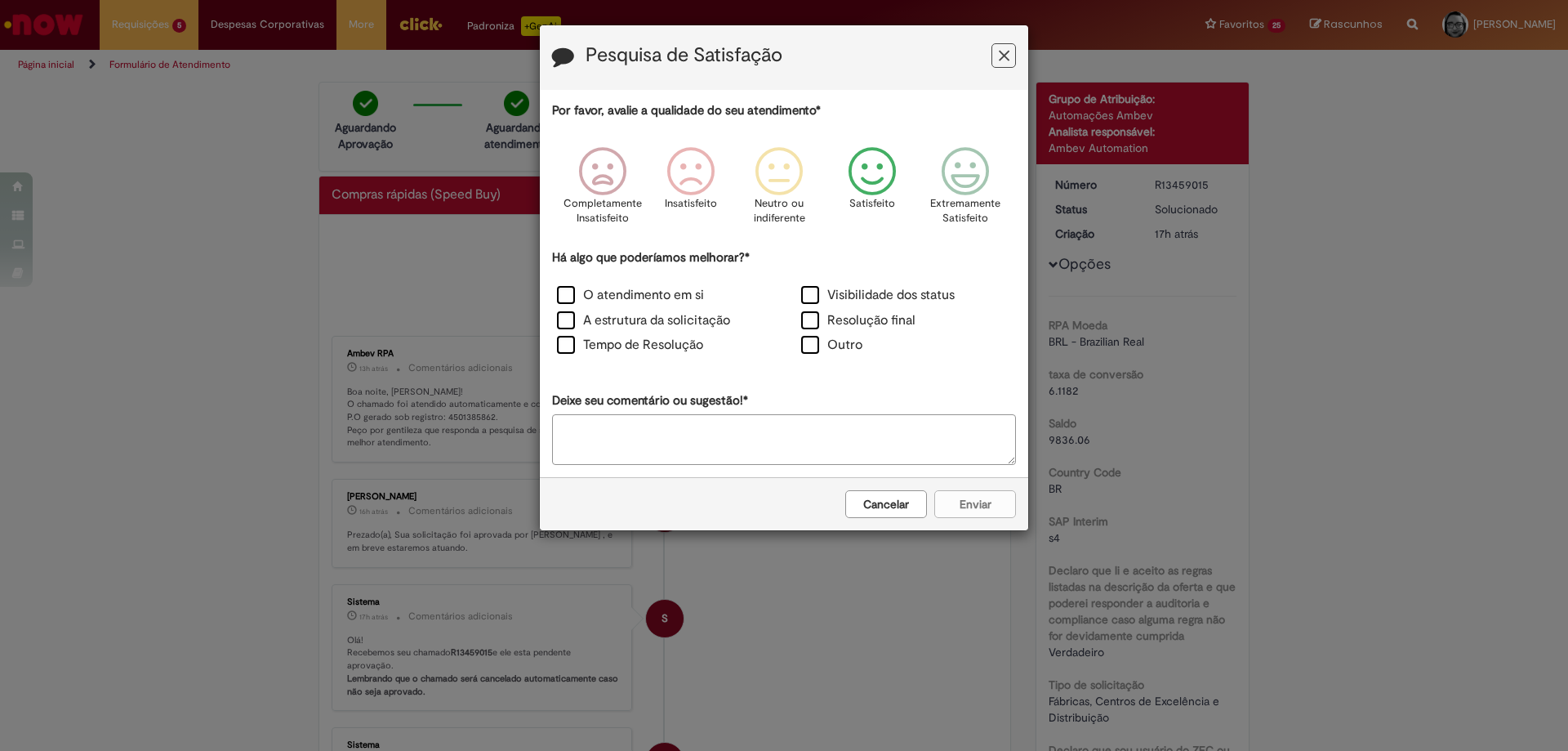
click at [874, 180] on icon "Feedback" at bounding box center [872, 171] width 62 height 49
click at [659, 296] on label "O atendimento em si" at bounding box center [631, 295] width 147 height 18
click at [970, 502] on button "Enviar" at bounding box center [975, 504] width 82 height 28
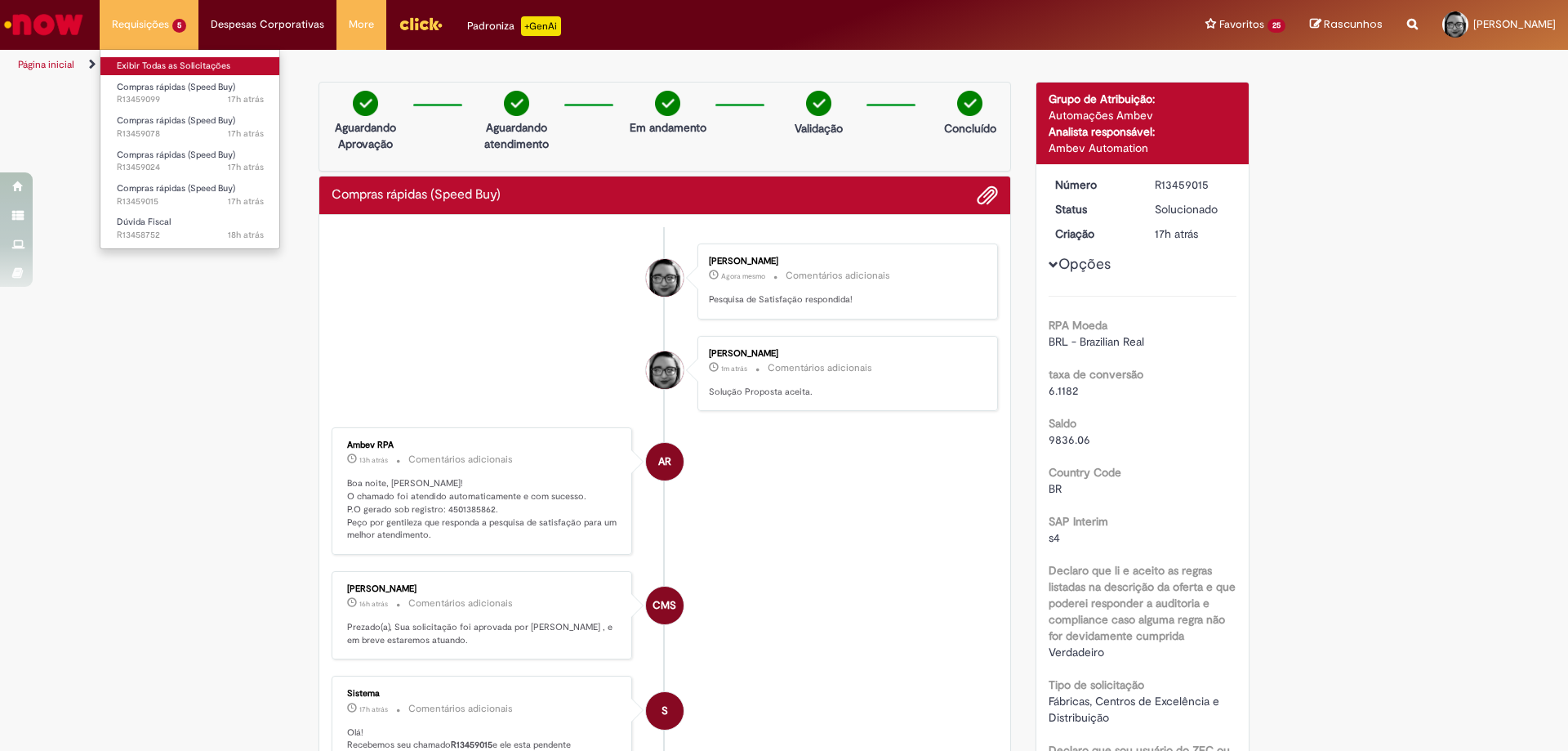
click at [161, 65] on link "Exibir Todas as Solicitações" at bounding box center [189, 66] width 179 height 18
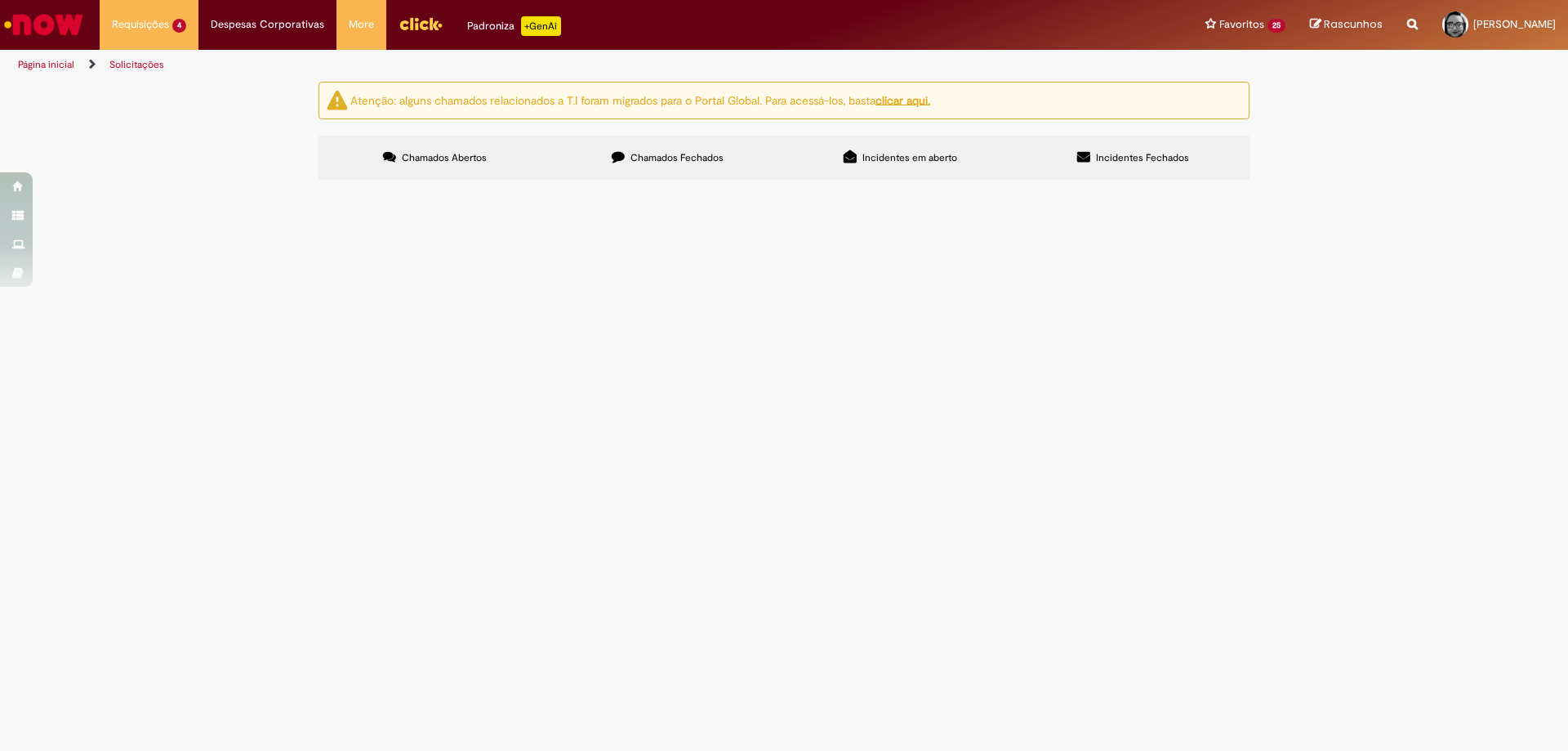
click at [0, 0] on span "Favor abrir pedido fornecedor - CIEE Caxias - detalhamento [DATE]" at bounding box center [0, 0] width 0 height 0
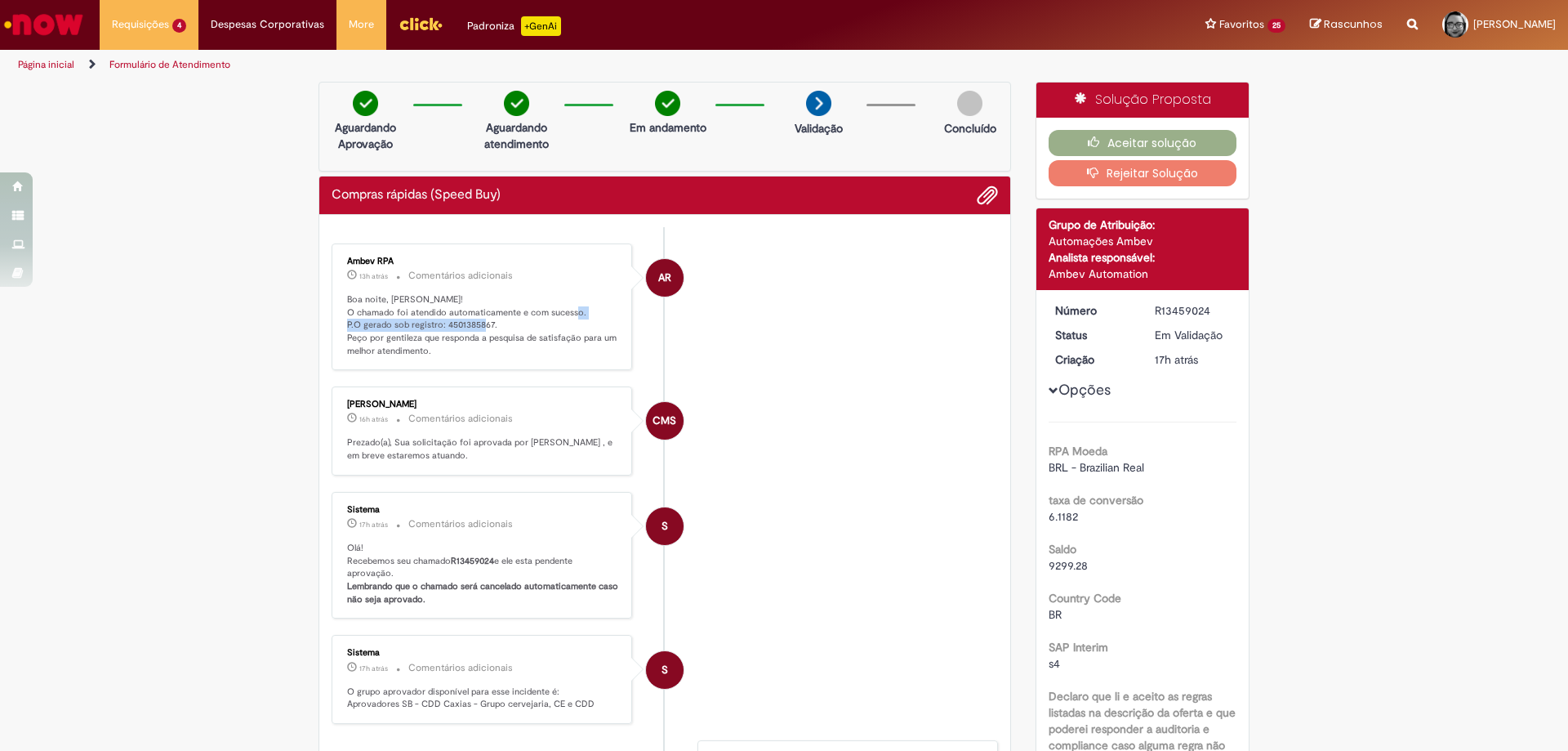
drag, startPoint x: 488, startPoint y: 326, endPoint x: 325, endPoint y: 321, distance: 163.1
click at [332, 321] on div "Ambev RPA 13h atrás 13 horas atrás Comentários adicionais Boa noite, [PERSON_NA…" at bounding box center [482, 307] width 301 height 128
copy p "P.O gerado sob registro: 4501385867."
click at [1152, 140] on button "Aceitar solução" at bounding box center [1142, 142] width 188 height 26
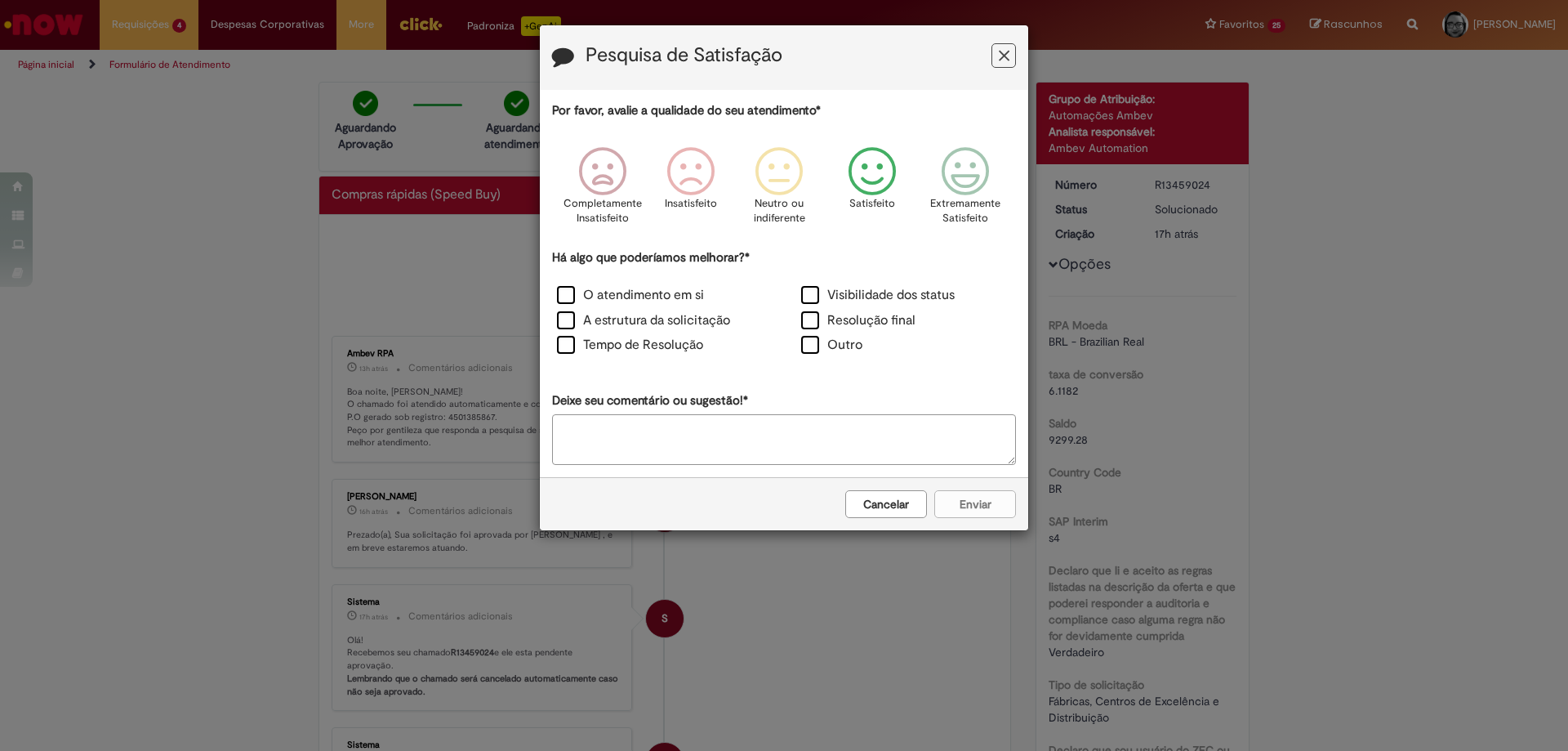
click at [871, 172] on icon "Feedback" at bounding box center [872, 171] width 62 height 49
click at [645, 291] on label "O atendimento em si" at bounding box center [631, 295] width 147 height 18
click at [980, 503] on button "Enviar" at bounding box center [975, 504] width 82 height 28
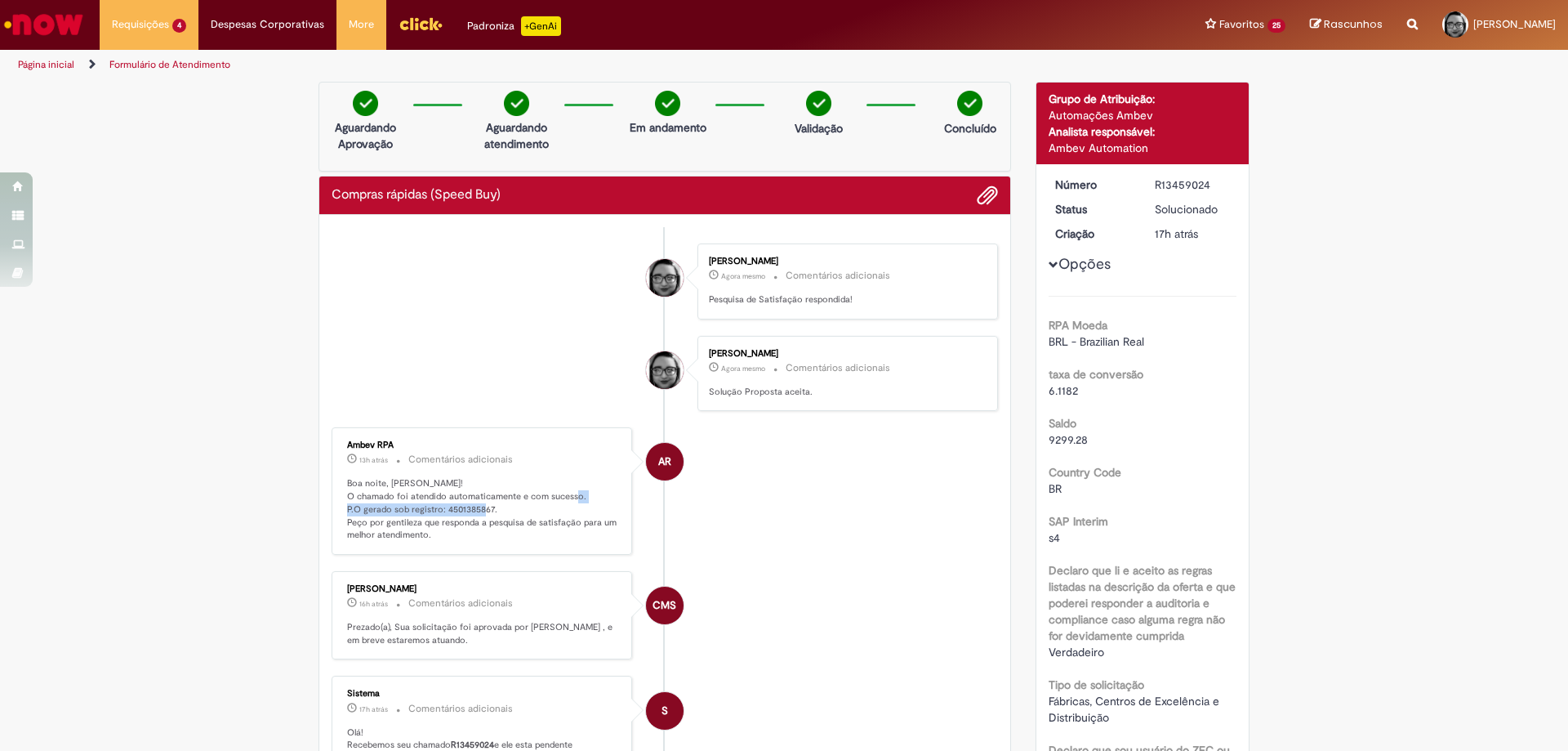
drag, startPoint x: 488, startPoint y: 508, endPoint x: 331, endPoint y: 507, distance: 157.0
click at [336, 507] on div "Ambev RPA 13h atrás 13 horas atrás Comentários adicionais Boa noite, [PERSON_NA…" at bounding box center [482, 491] width 290 height 118
click at [509, 388] on li "[PERSON_NAME] 1m atrás 1m atrás Comentários adicionais Solução Proposta aceita." at bounding box center [665, 373] width 666 height 76
click at [457, 504] on p "Boa noite, [PERSON_NAME]! O chamado foi atendido automaticamente e com sucesso.…" at bounding box center [483, 509] width 272 height 64
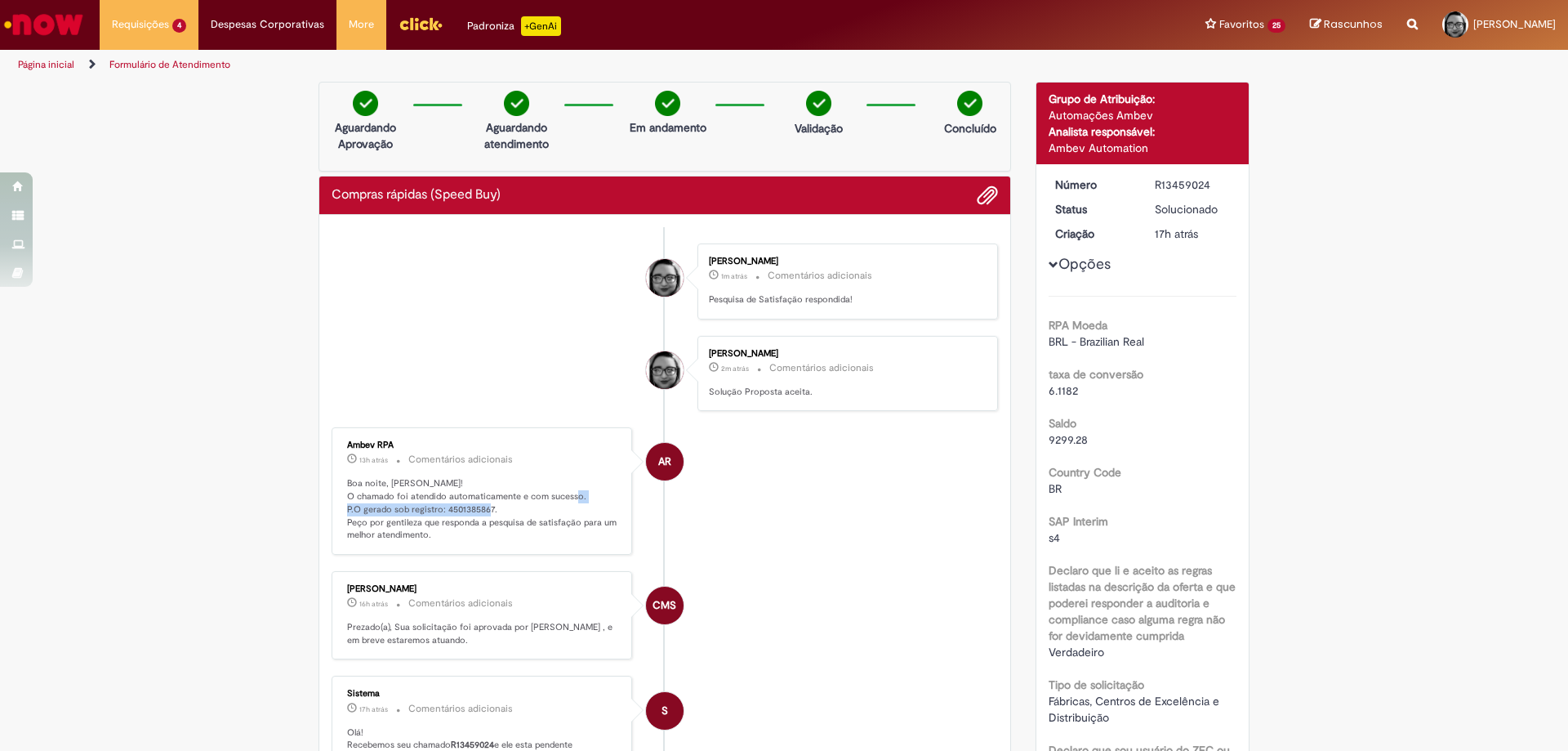
click at [457, 504] on p "Boa noite, [PERSON_NAME]! O chamado foi atendido automaticamente e com sucesso.…" at bounding box center [483, 509] width 272 height 64
copy p "P.O gerado sob registro: 4501385867."
click at [160, 67] on link "Exibir Todas as Solicitações" at bounding box center [189, 66] width 179 height 18
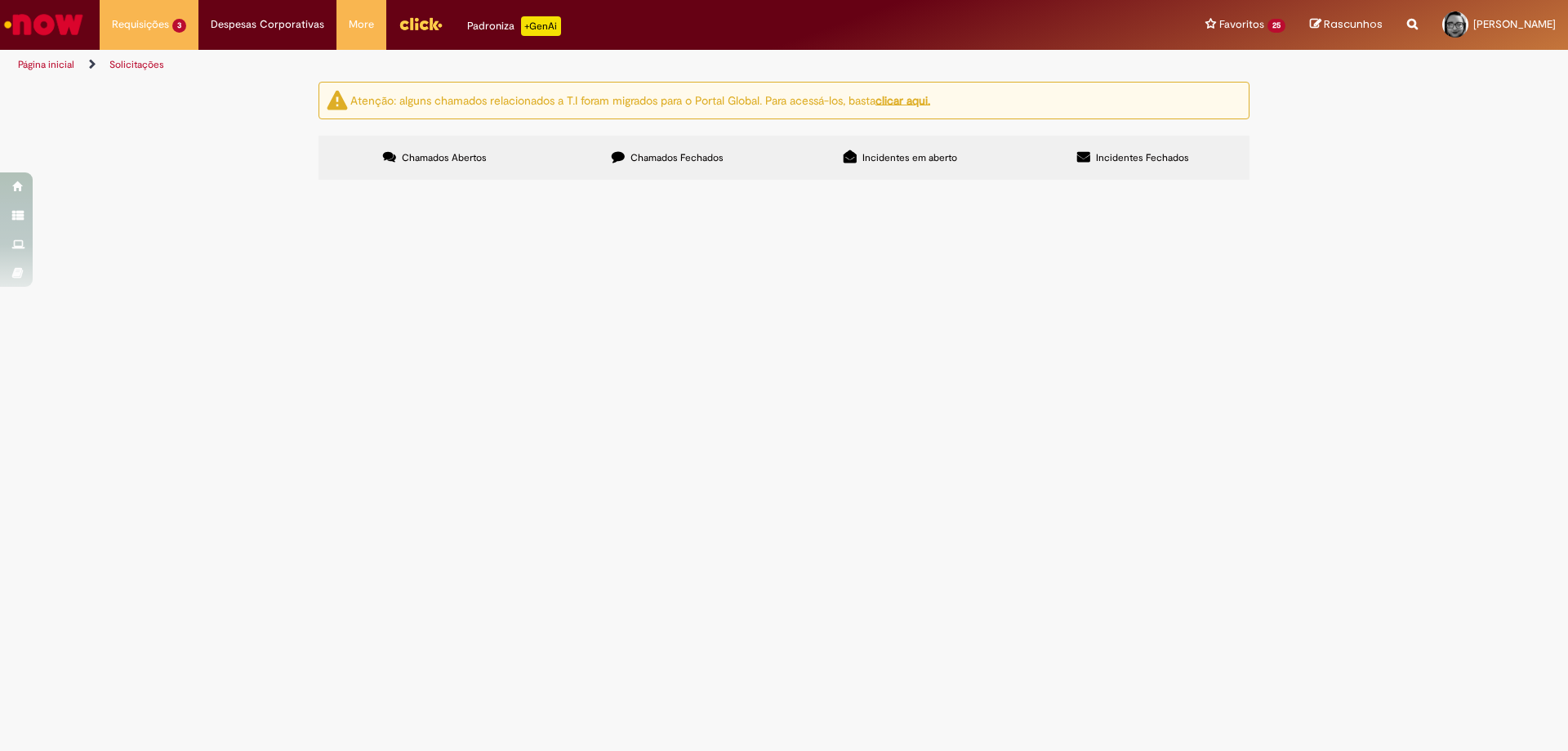
click at [0, 0] on span "Favor abrir pedido fornecedor - CIEE Caxias - [GEOGRAPHIC_DATA] [DATE]" at bounding box center [0, 0] width 0 height 0
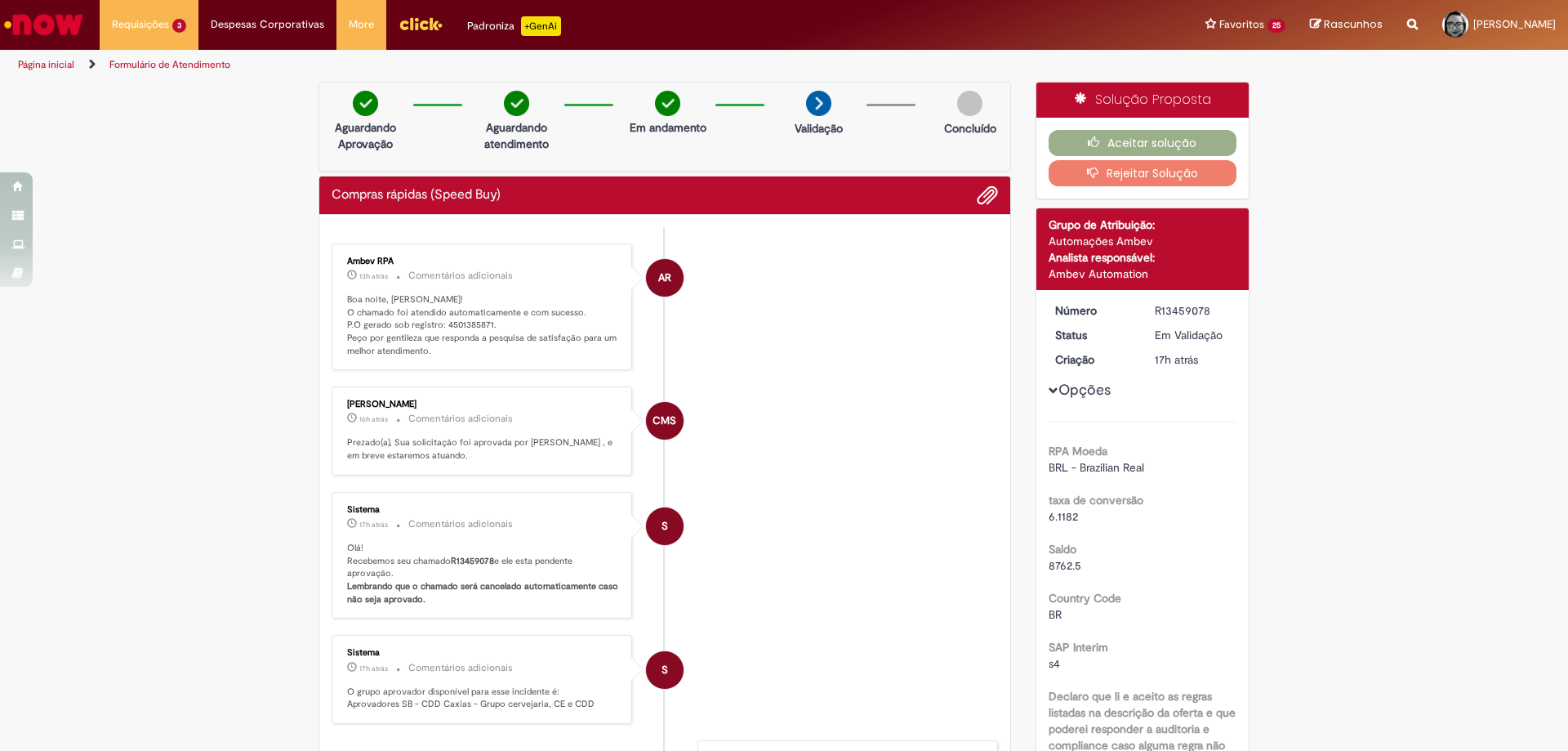
click at [469, 325] on p "Boa noite, [PERSON_NAME]! O chamado foi atendido automaticamente e com sucesso.…" at bounding box center [483, 325] width 272 height 64
copy p "P.O gerado sob registro: 4501385871."
click at [1184, 141] on button "Aceitar solução" at bounding box center [1142, 142] width 188 height 26
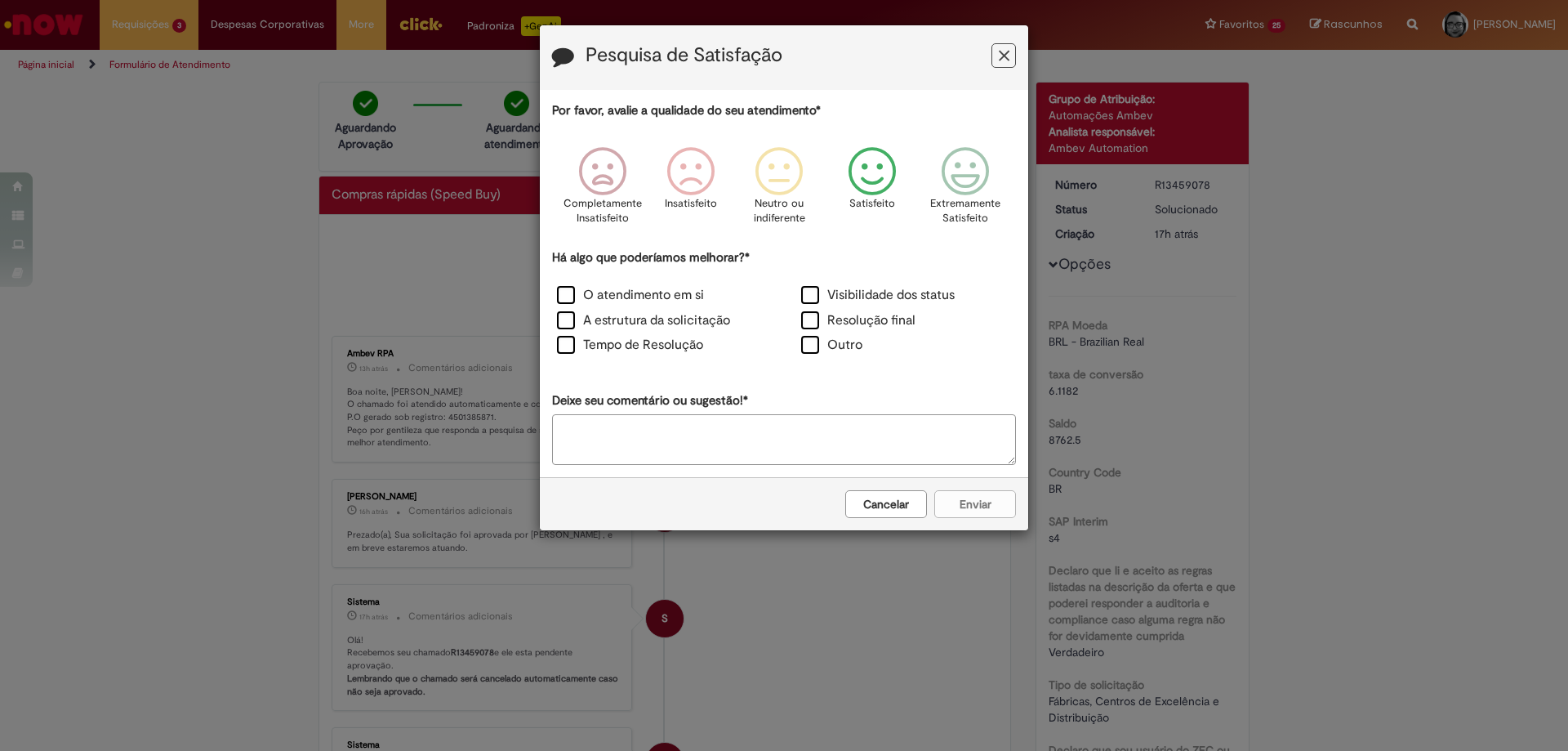
click at [871, 166] on icon "Feedback" at bounding box center [872, 171] width 62 height 49
click at [597, 297] on label "O atendimento em si" at bounding box center [631, 295] width 147 height 18
click at [960, 502] on button "Enviar" at bounding box center [975, 504] width 82 height 28
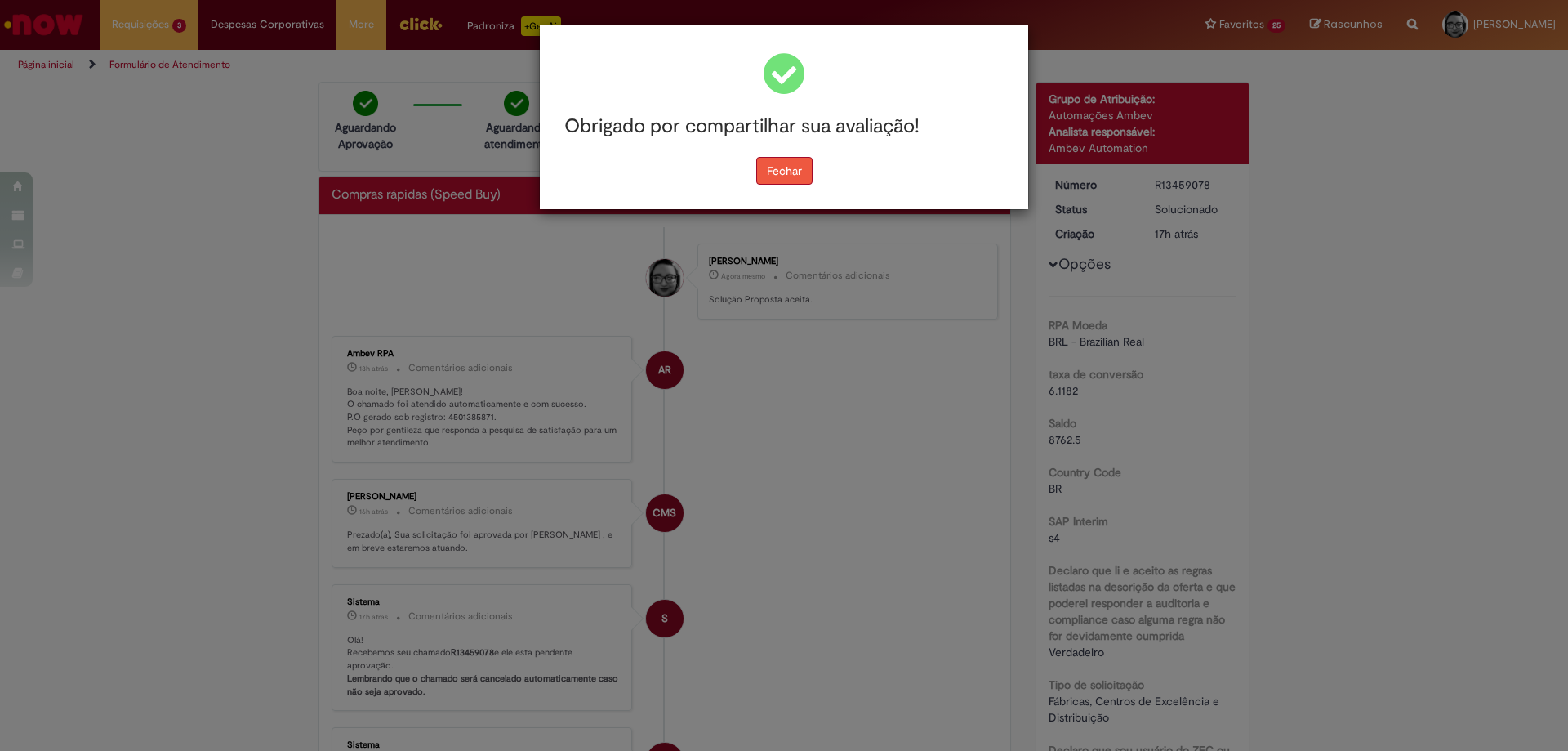
click at [803, 169] on button "Fechar" at bounding box center [784, 171] width 56 height 28
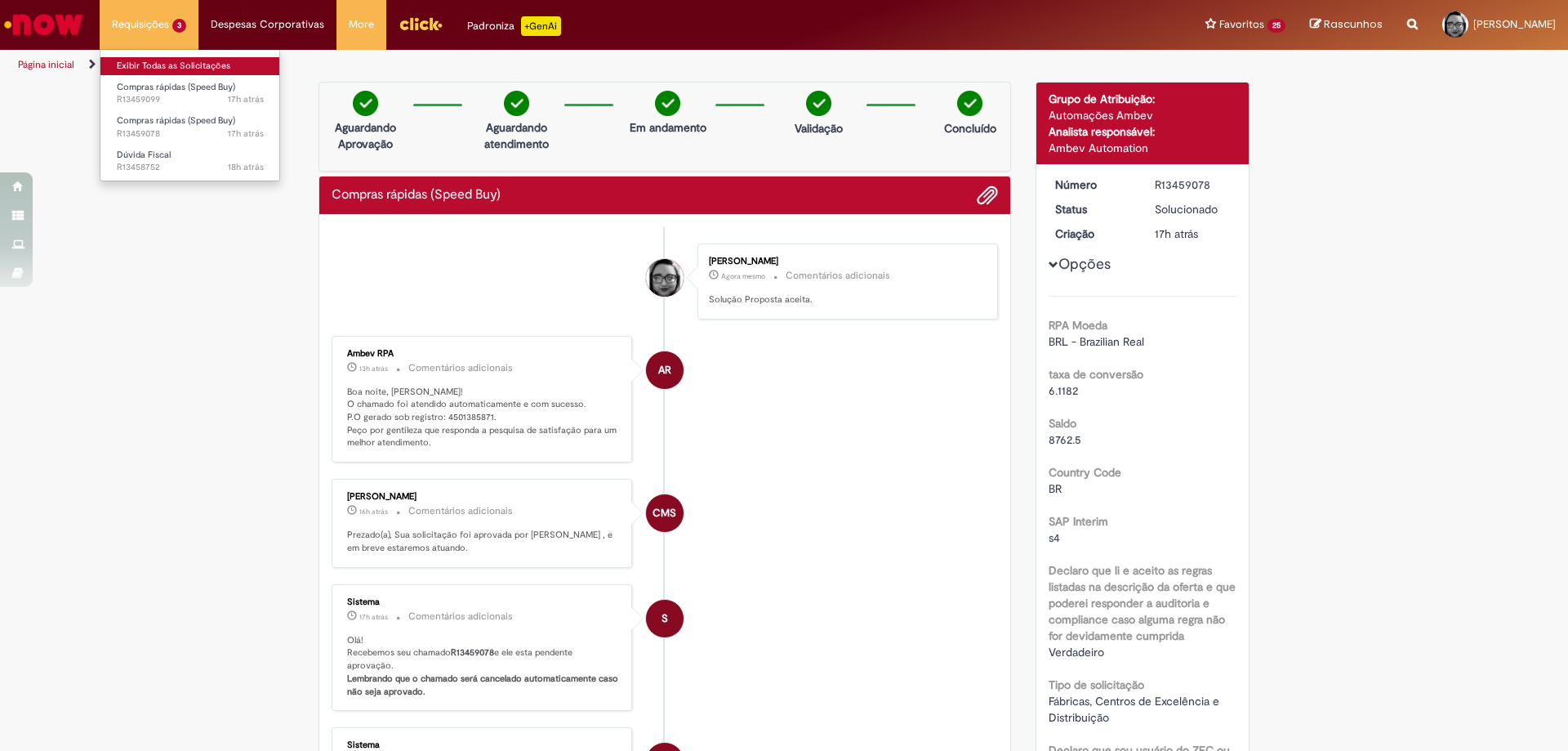
click at [151, 62] on link "Exibir Todas as Solicitações" at bounding box center [189, 66] width 179 height 18
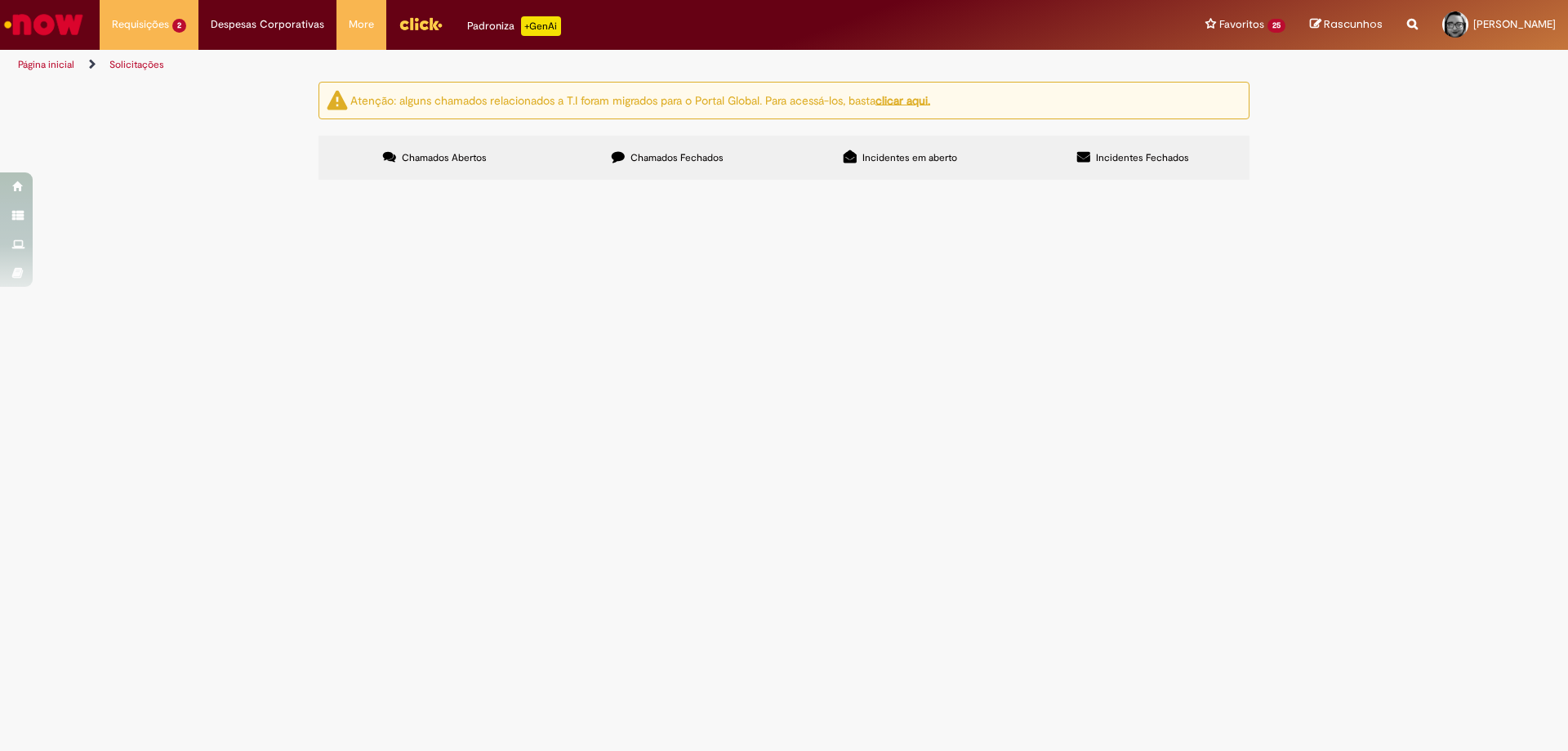
click at [0, 0] on span "Favor abrir pedido fornecedor - CIEE Caxias - detalhamento [DATE]" at bounding box center [0, 0] width 0 height 0
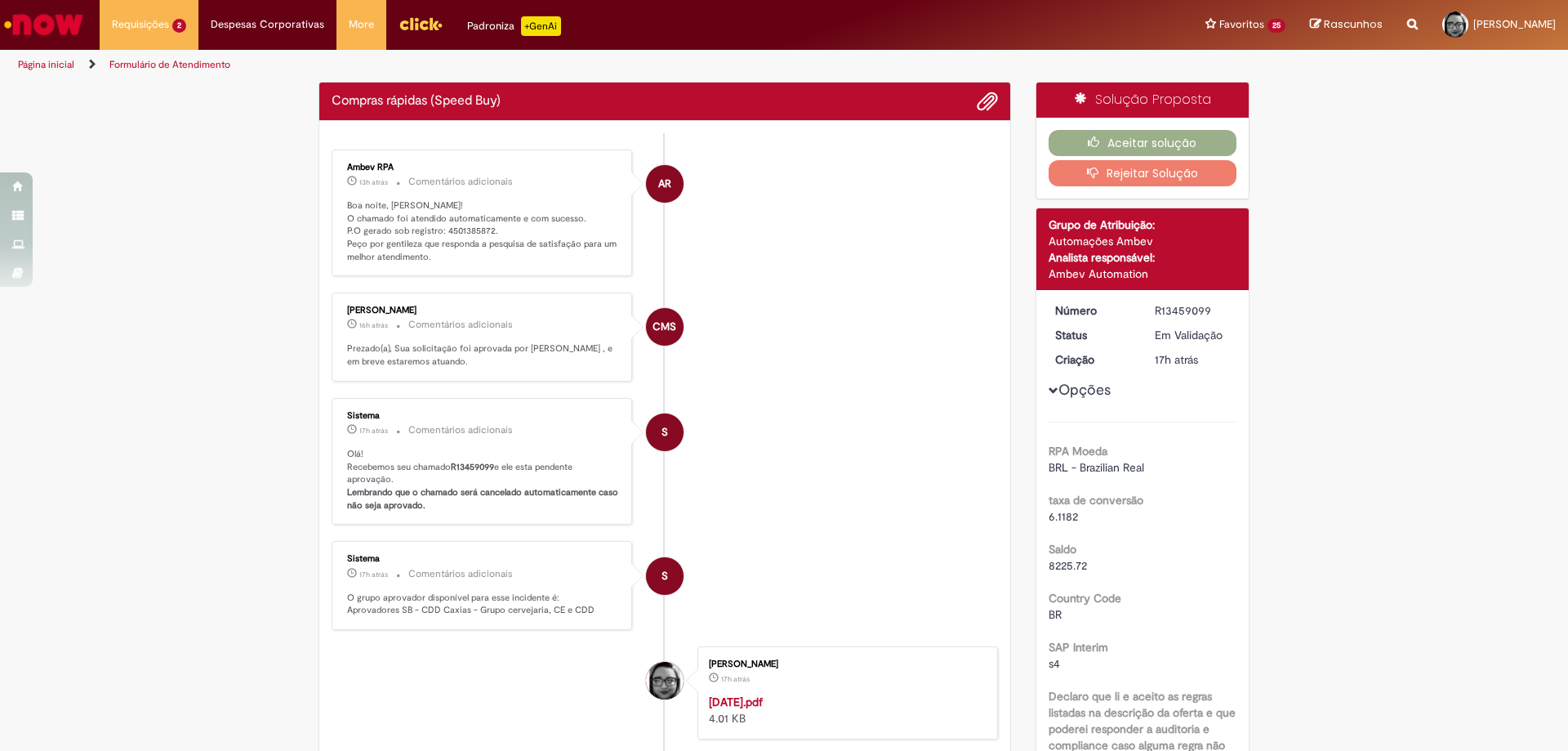
click at [460, 231] on ul "AR Ambev RPA 13h atrás 13 horas atrás Comentários adicionais Boa noite, [PERSON…" at bounding box center [665, 517] width 666 height 767
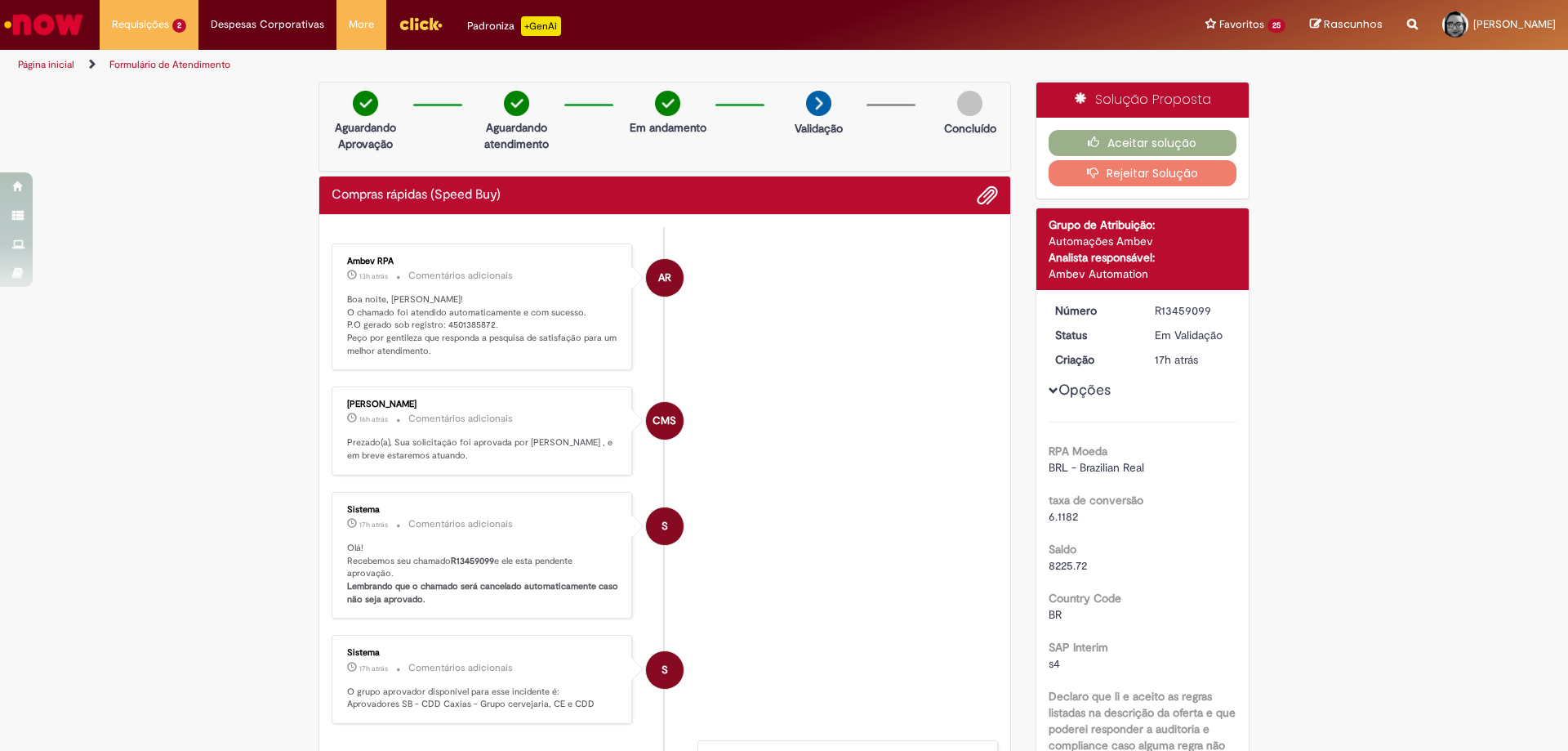
click at [460, 231] on ul "AR Ambev RPA 13h atrás 13 horas atrás Comentários adicionais Boa noite, [PERSON…" at bounding box center [665, 610] width 666 height 767
click at [458, 327] on p "Boa noite, [PERSON_NAME]! O chamado foi atendido automaticamente e com sucesso.…" at bounding box center [483, 325] width 272 height 64
copy p "P.O gerado sob registro: 4501385872."
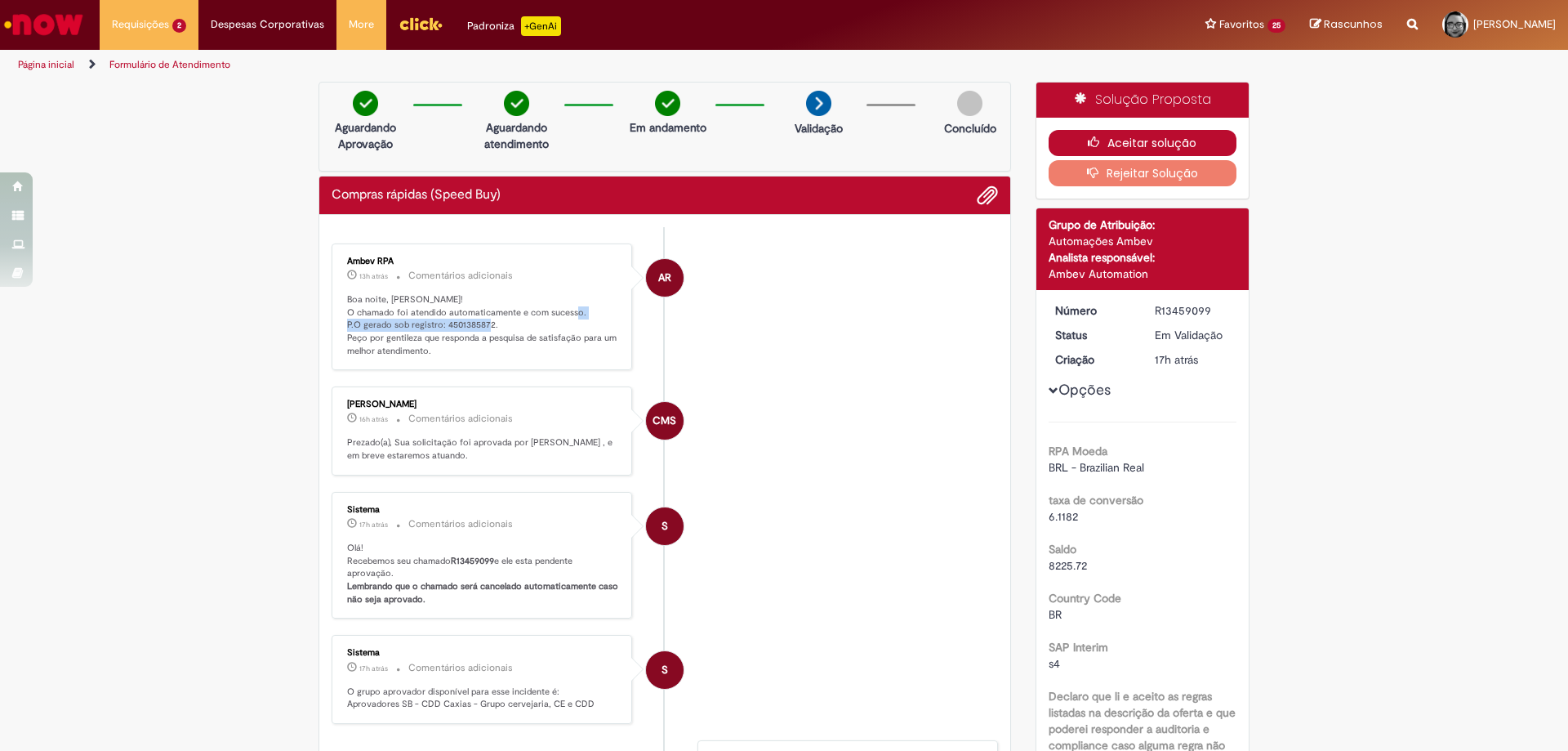
click at [1176, 141] on button "Aceitar solução" at bounding box center [1142, 142] width 188 height 26
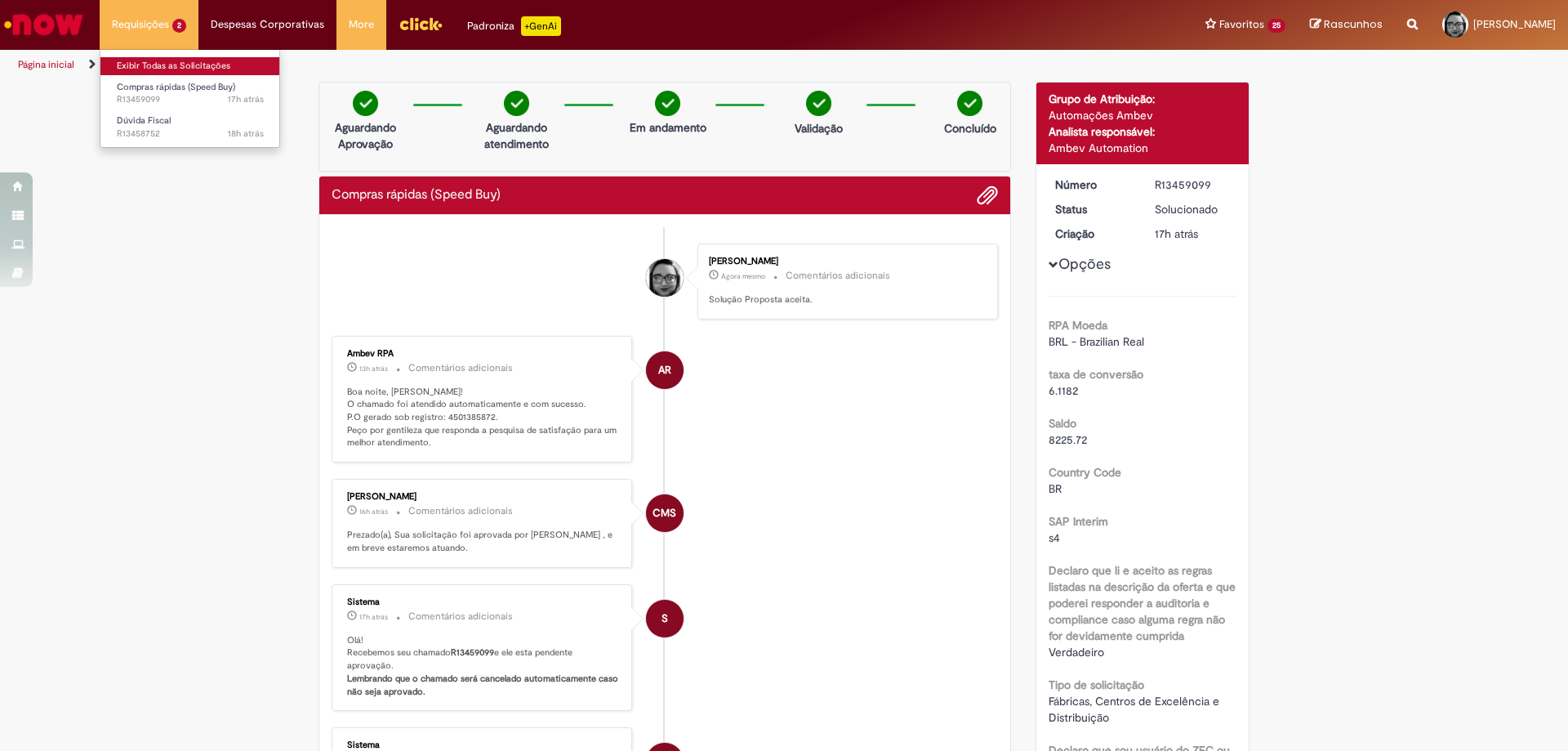
click at [143, 65] on link "Exibir Todas as Solicitações" at bounding box center [189, 66] width 179 height 18
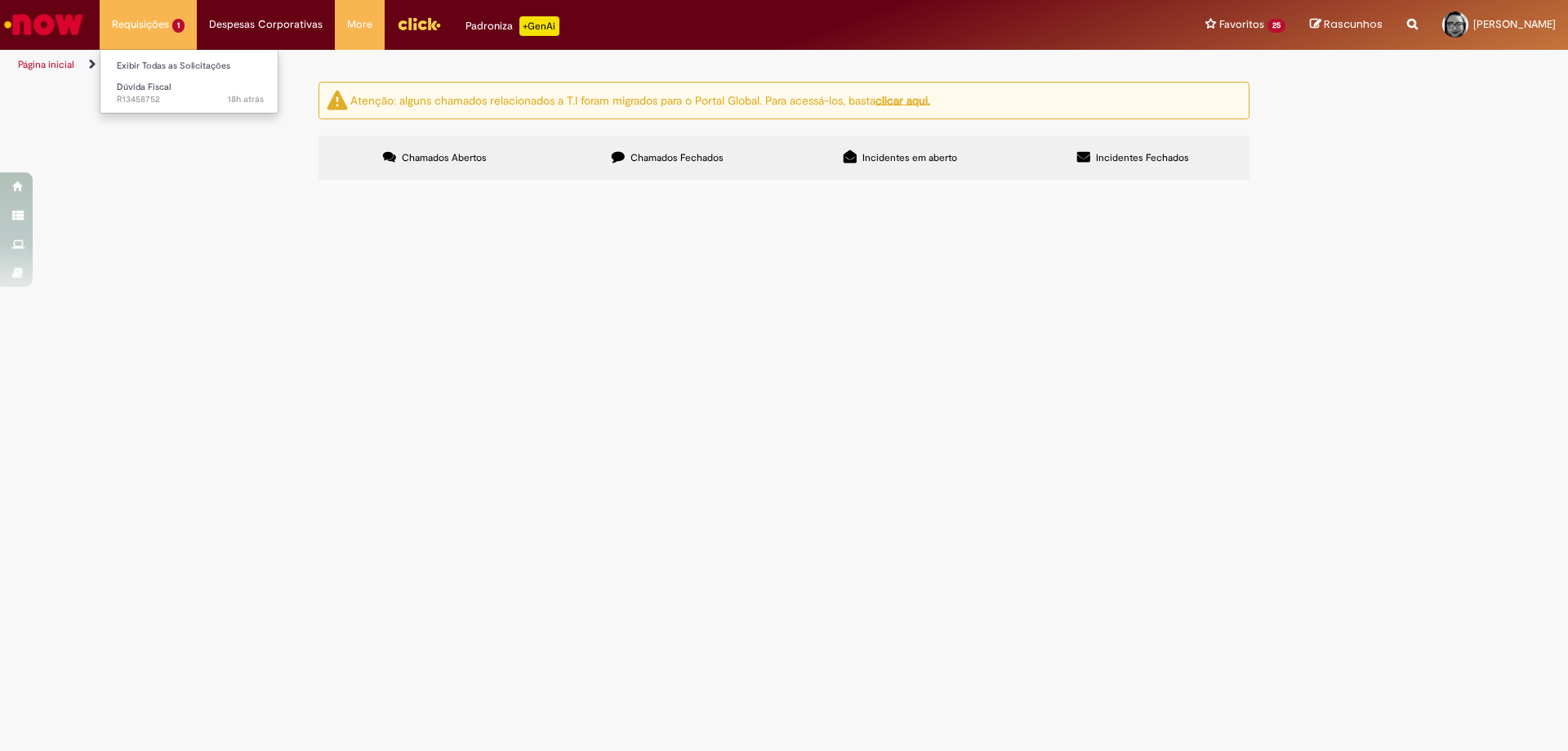
click at [154, 27] on li "Requisições 1 Exibir Todas as Solicitações Dúvida Fiscal 18h atrás 18 horas atr…" at bounding box center [148, 24] width 97 height 49
click at [160, 58] on link "Exibir Todas as Solicitações" at bounding box center [189, 66] width 179 height 18
